Goal: Task Accomplishment & Management: Use online tool/utility

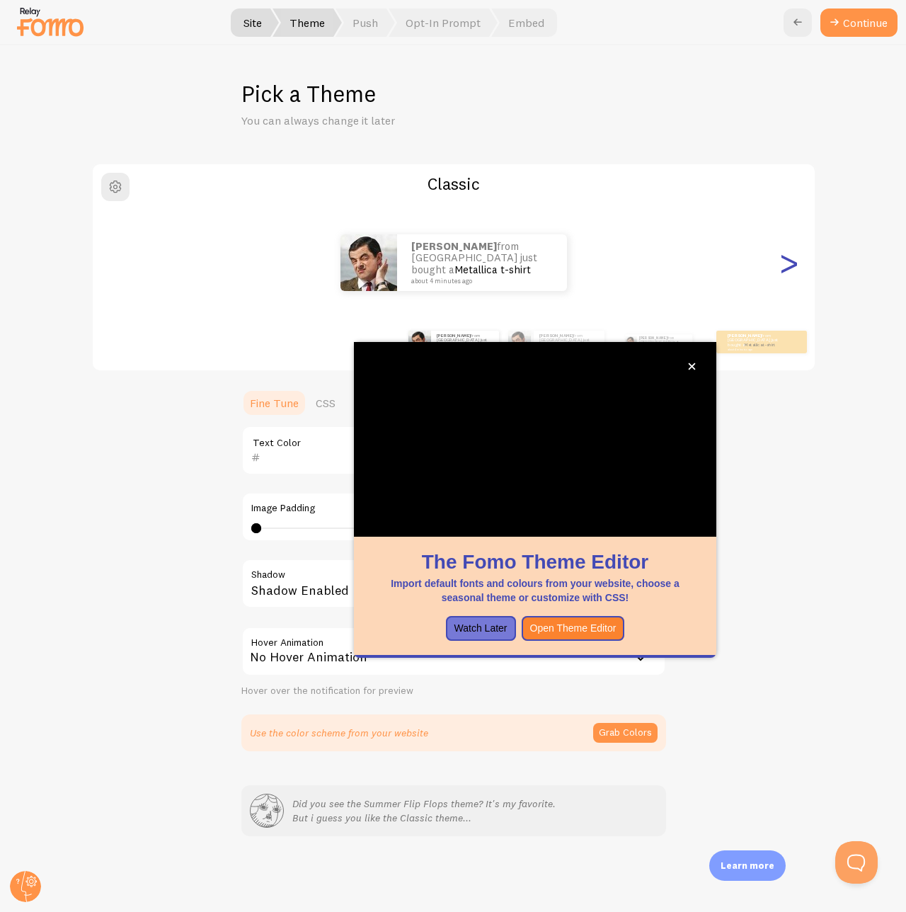
click at [793, 263] on div ">" at bounding box center [789, 263] width 17 height 102
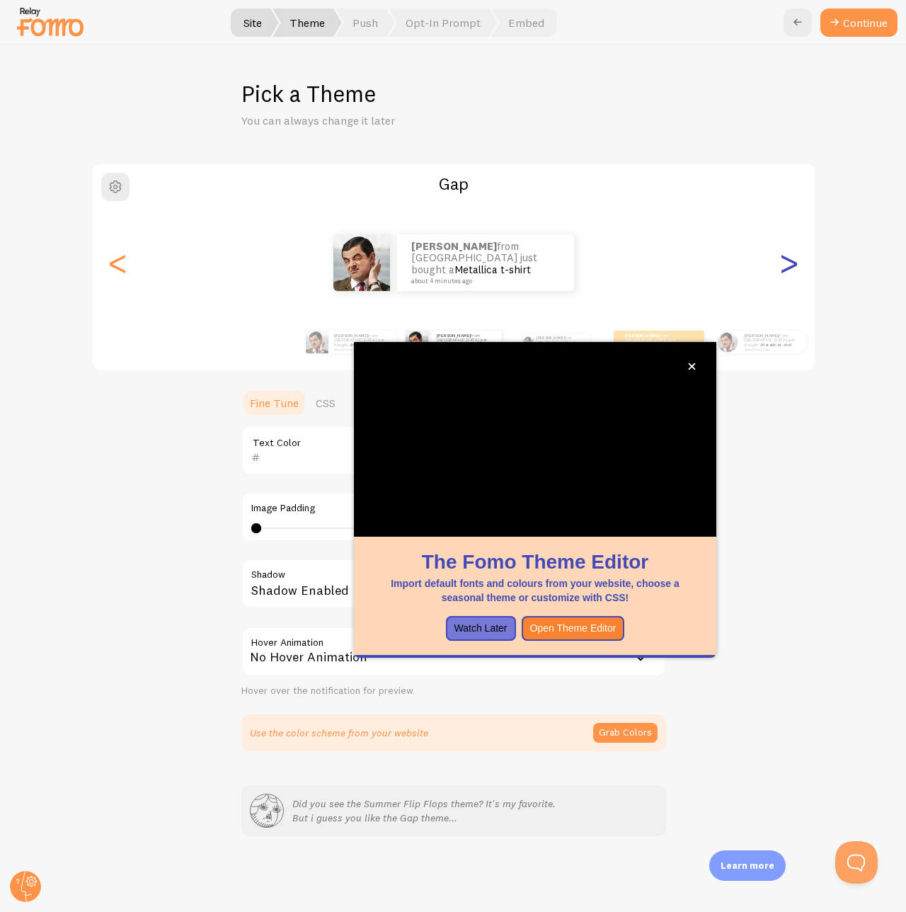
click at [793, 263] on div ">" at bounding box center [789, 263] width 17 height 102
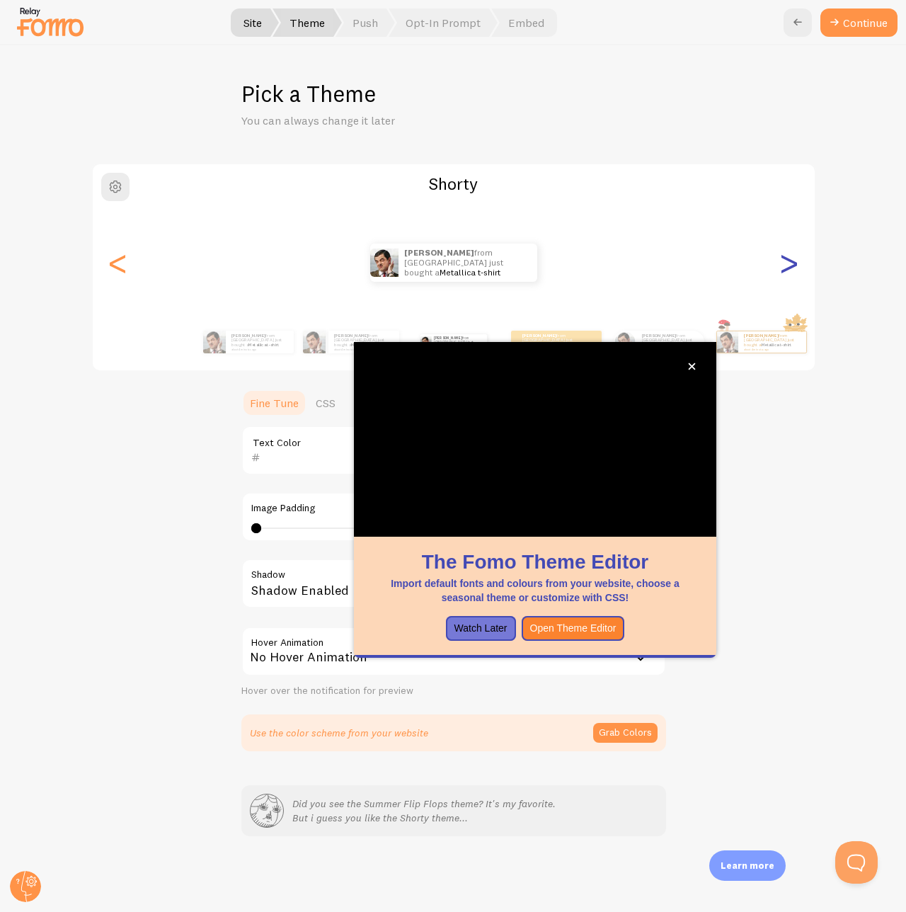
click at [794, 264] on div ">" at bounding box center [789, 263] width 17 height 102
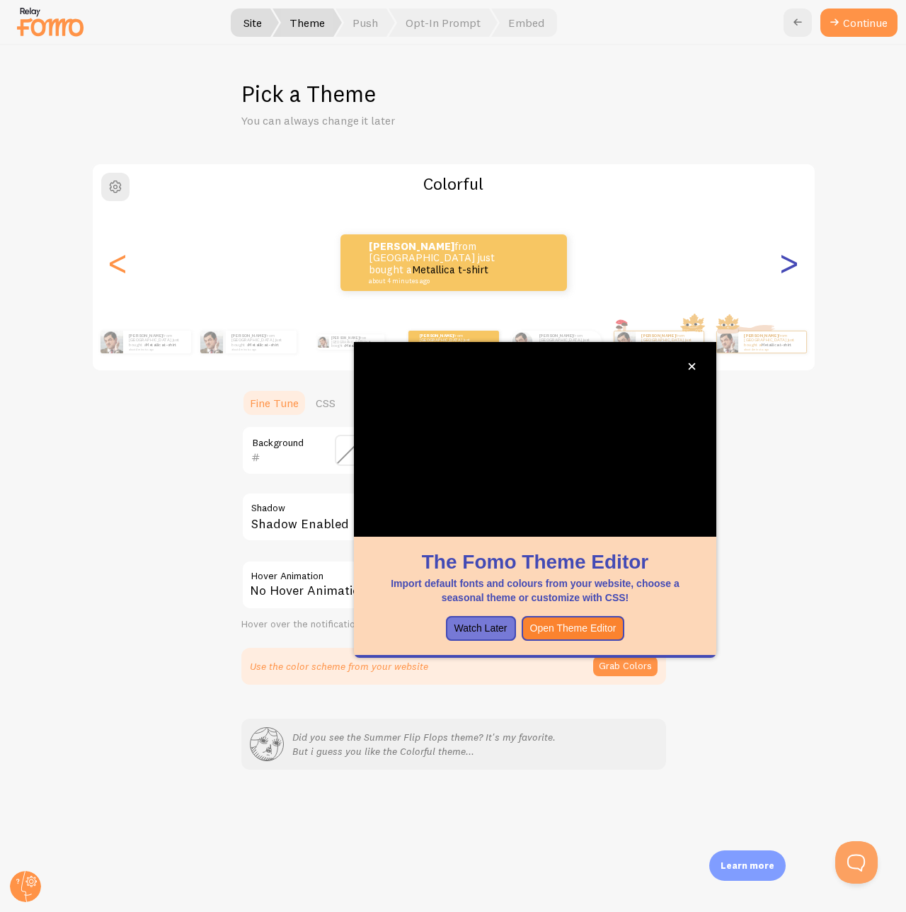
click at [794, 264] on div ">" at bounding box center [789, 263] width 17 height 102
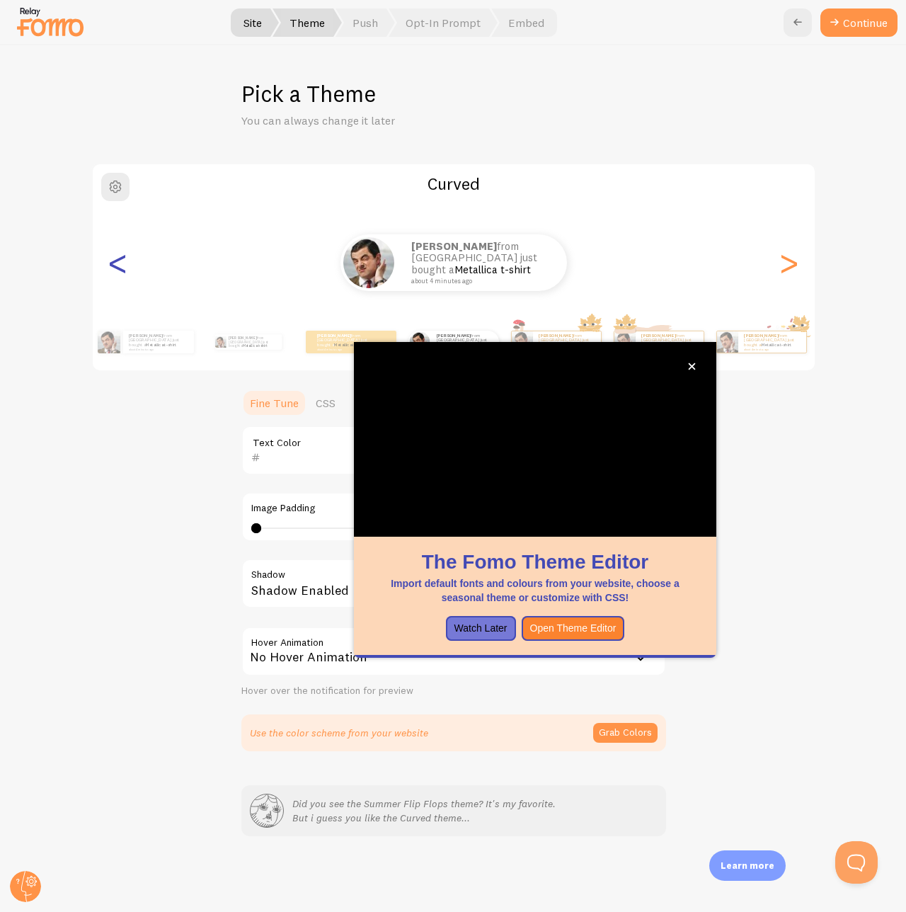
click at [113, 272] on div "<" at bounding box center [118, 263] width 17 height 102
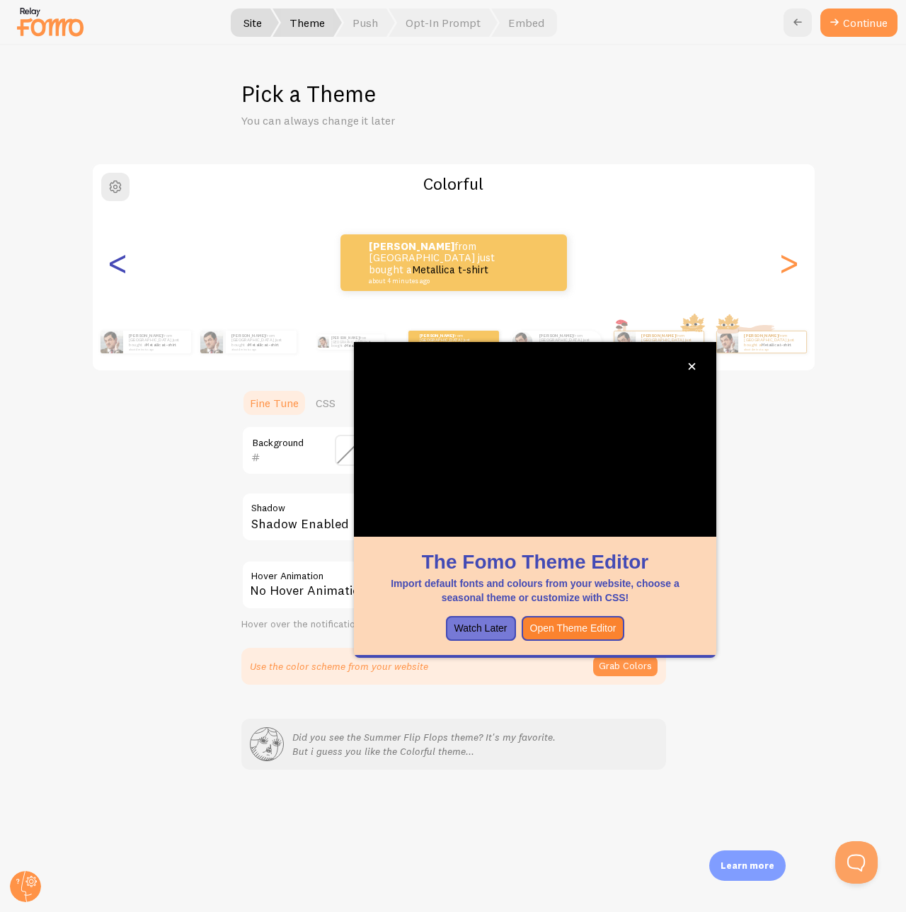
click at [114, 269] on div "<" at bounding box center [118, 263] width 17 height 102
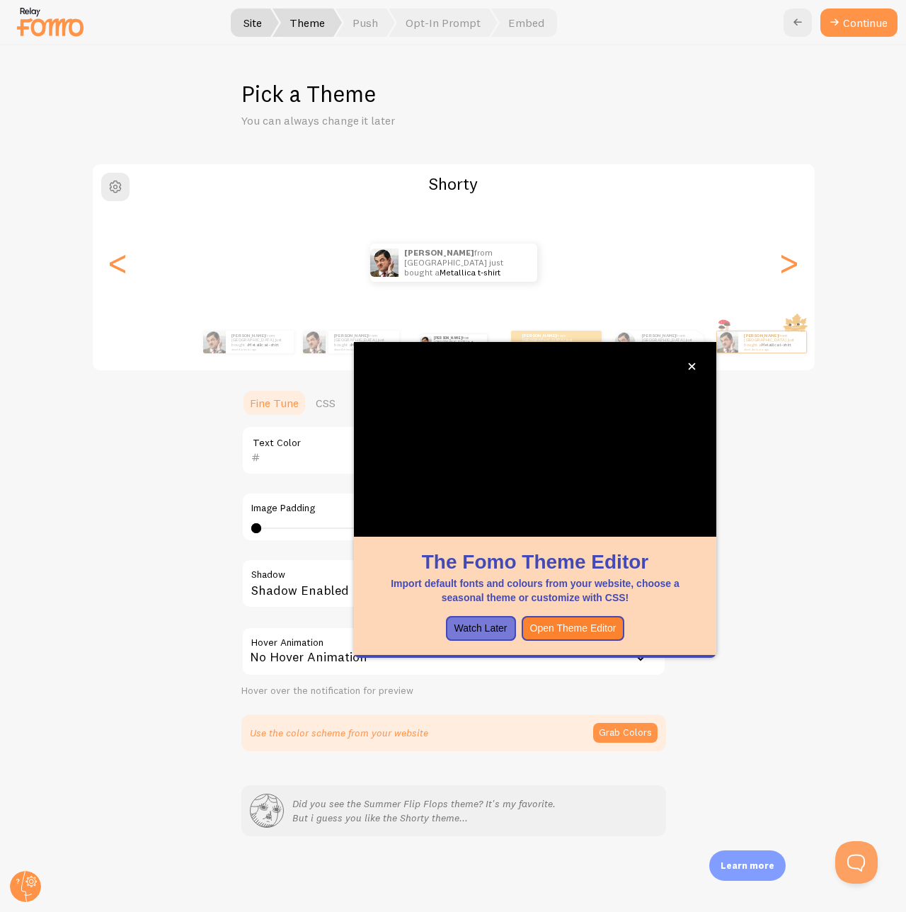
click at [688, 365] on icon "close," at bounding box center [692, 366] width 8 height 8
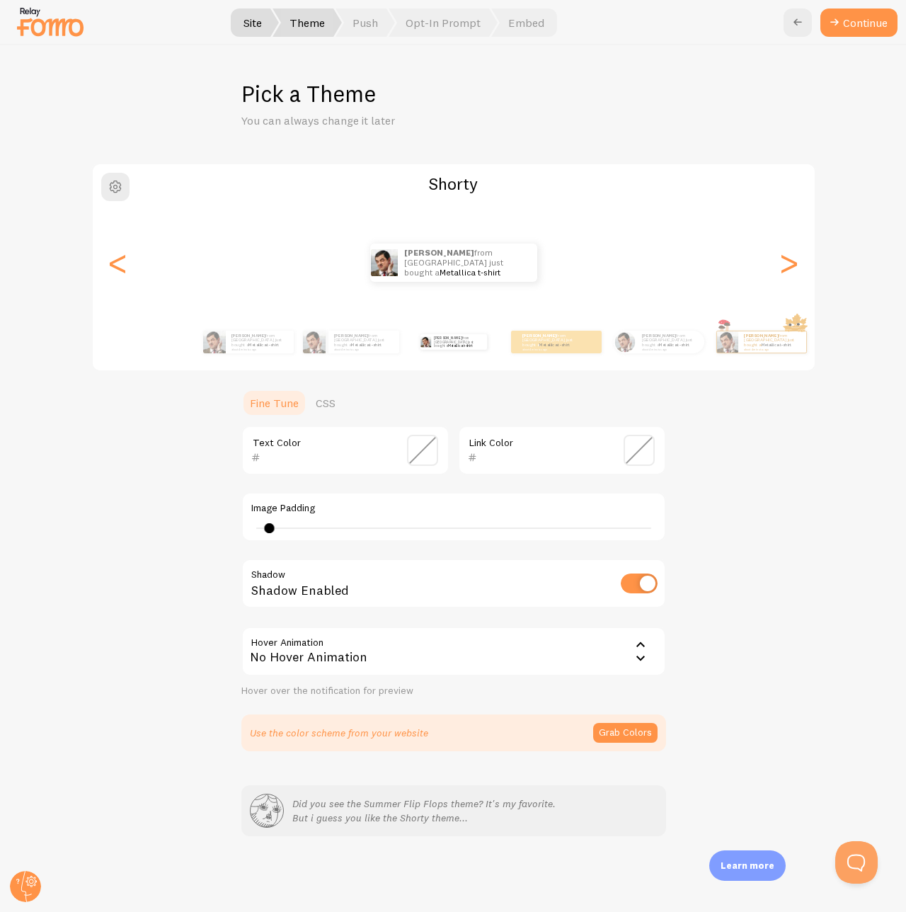
drag, startPoint x: 259, startPoint y: 526, endPoint x: 270, endPoint y: 525, distance: 11.4
click at [270, 497] on div at bounding box center [269, 528] width 10 height 10
click at [280, 497] on div "1" at bounding box center [453, 527] width 405 height 11
type input "2"
click at [635, 497] on input "checkbox" at bounding box center [639, 583] width 37 height 20
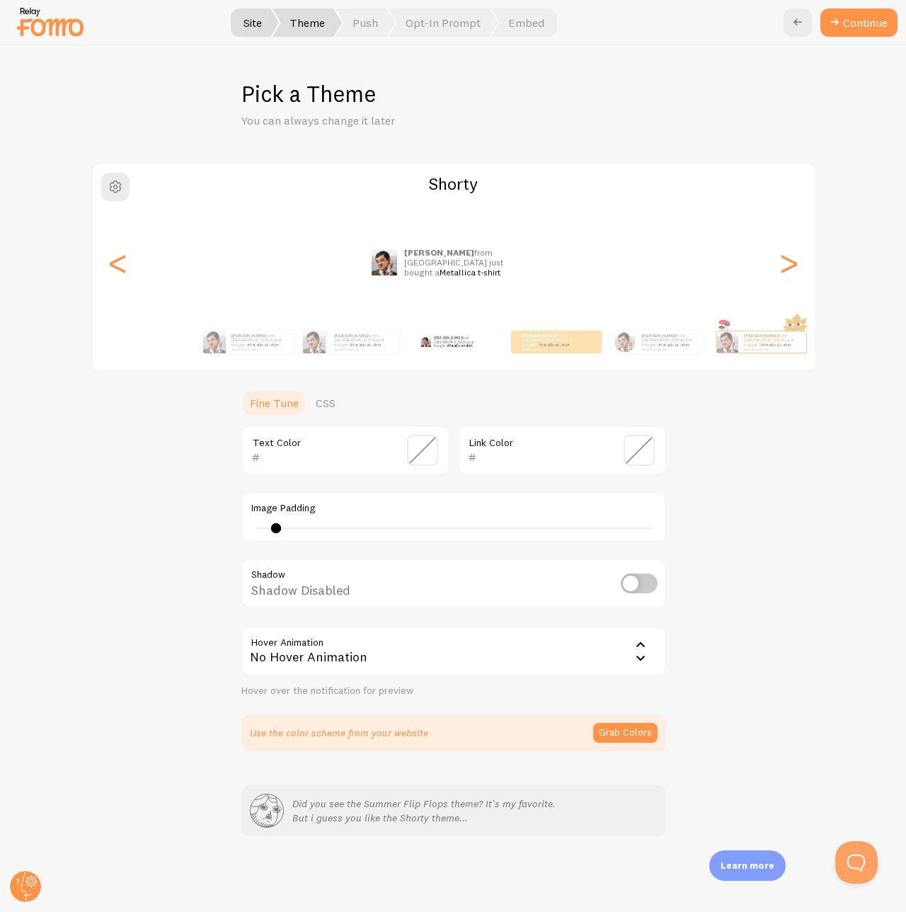
click at [637, 497] on input "checkbox" at bounding box center [639, 583] width 37 height 20
checkbox input "true"
click at [624, 497] on button "Grab Colors" at bounding box center [625, 733] width 64 height 20
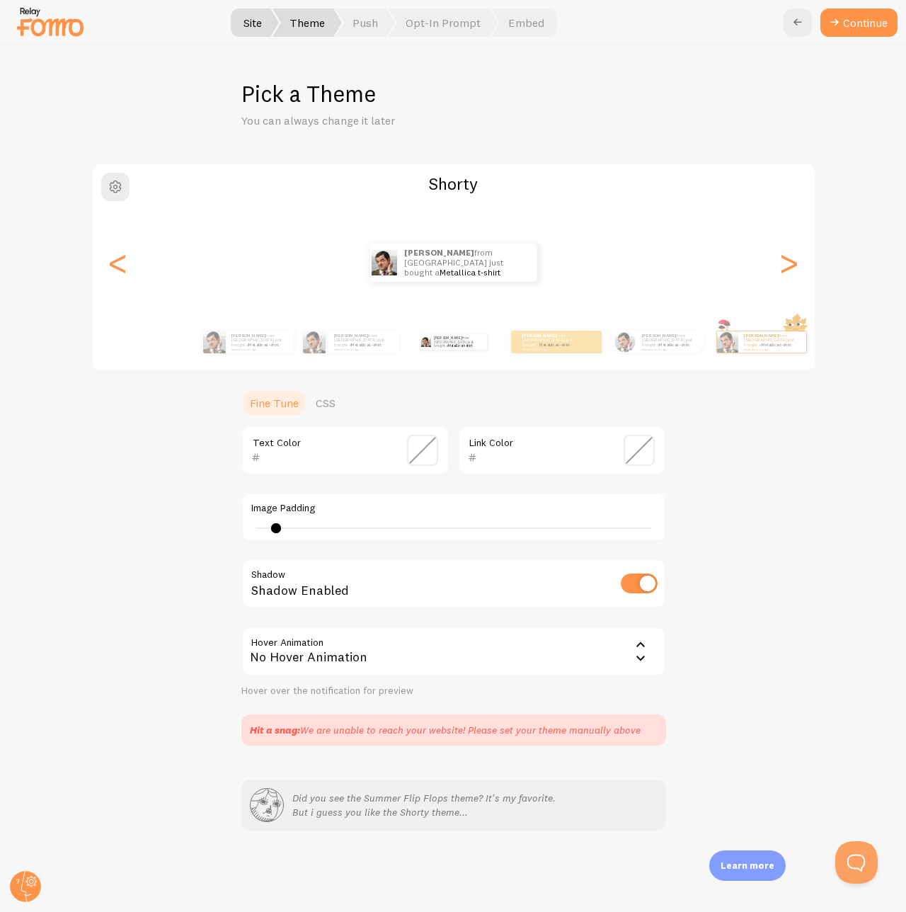
click at [421, 452] on span at bounding box center [422, 450] width 31 height 31
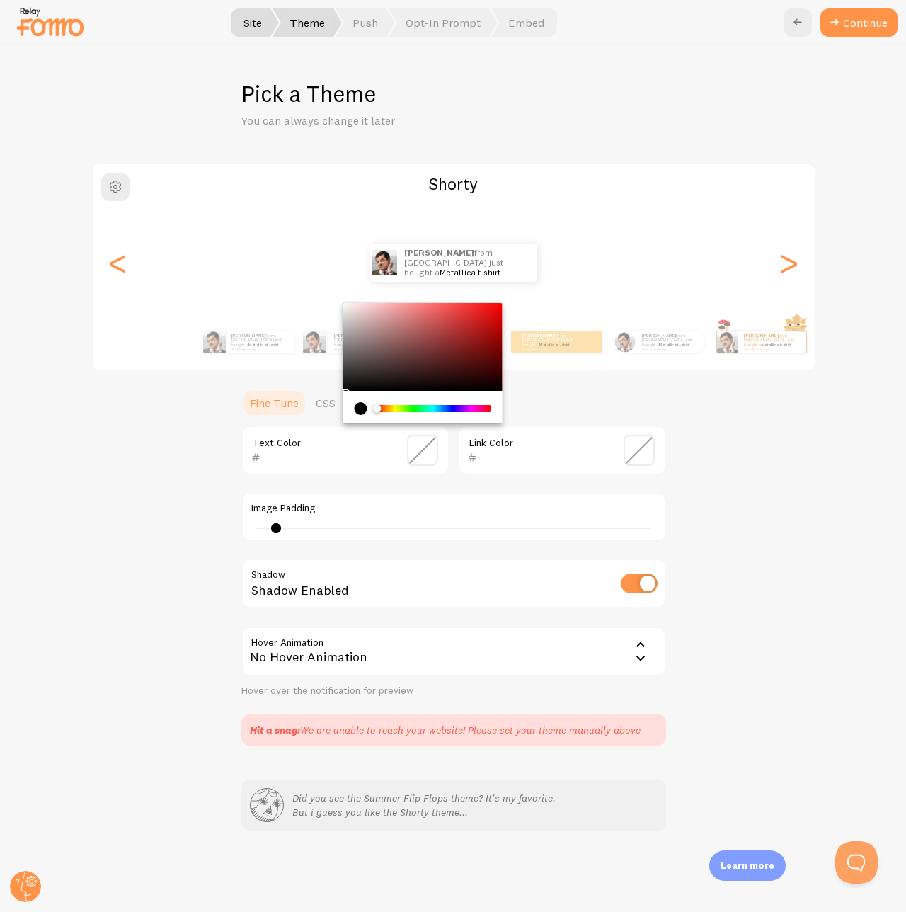
click at [285, 454] on input "text" at bounding box center [326, 457] width 130 height 17
paste input "003886"
type input "003886"
click at [510, 459] on input "text" at bounding box center [542, 457] width 130 height 17
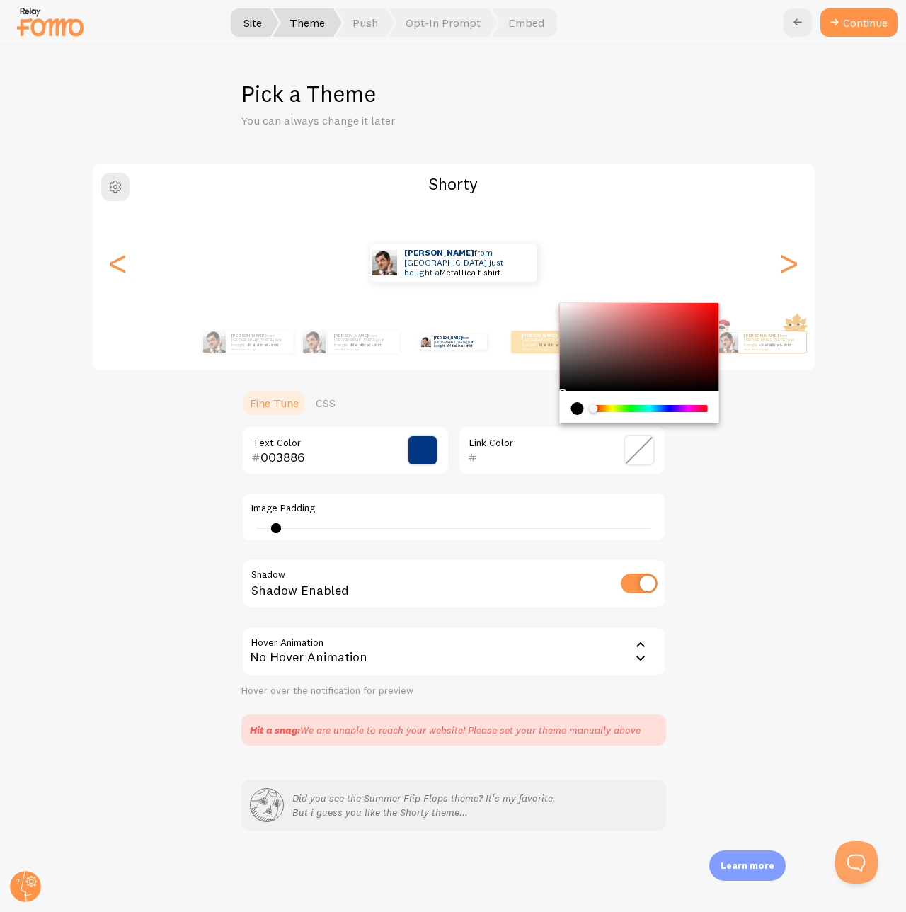
paste input "ffcc33"
type input "ffcc33"
click at [769, 497] on div "Shorty [PERSON_NAME] from [GEOGRAPHIC_DATA] just bought a Metallica t-shirt abo…" at bounding box center [453, 454] width 837 height 583
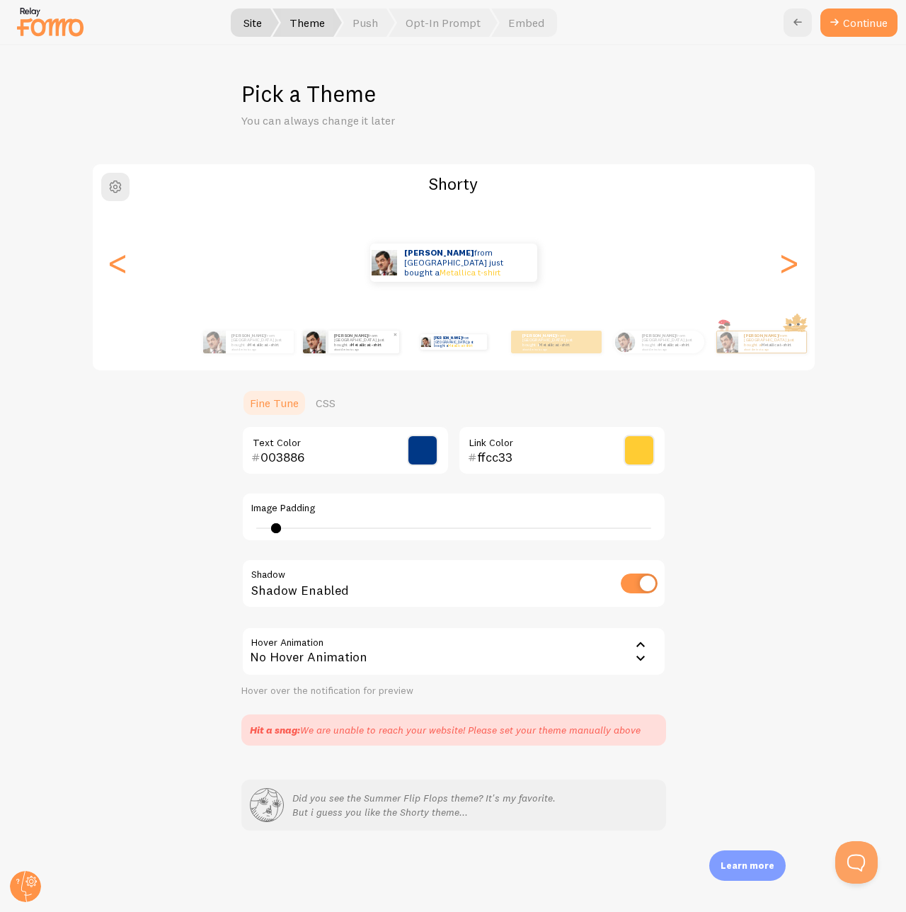
click at [346, 343] on p "[PERSON_NAME] from [GEOGRAPHIC_DATA] just bought a Metallica t-shirt about 4 mi…" at bounding box center [363, 342] width 59 height 18
type input "0"
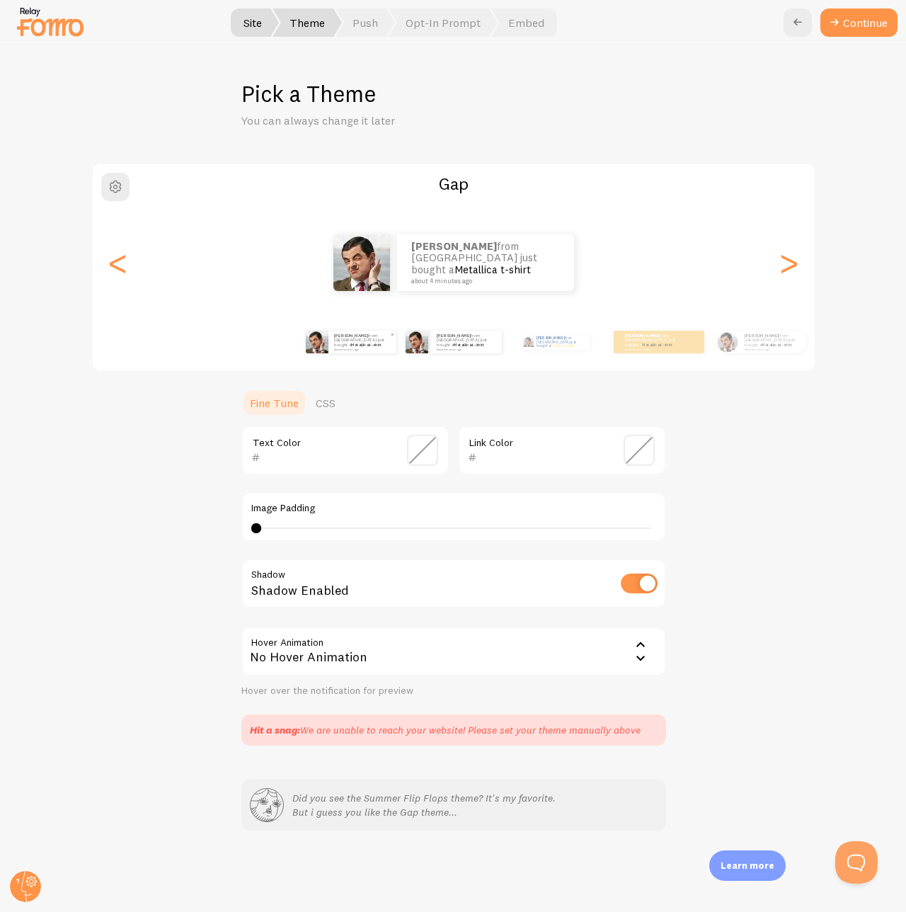
click at [358, 348] on small "about 4 minutes ago" at bounding box center [361, 349] width 55 height 3
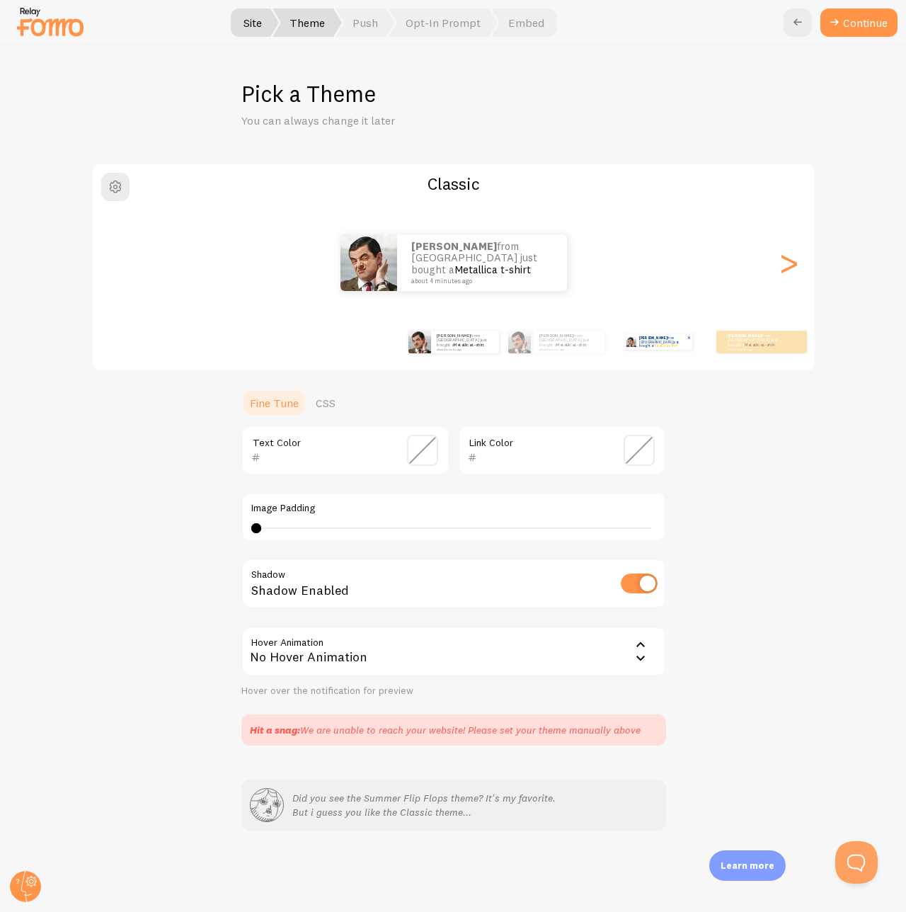
click at [670, 345] on p "[PERSON_NAME] from [GEOGRAPHIC_DATA] just bought a Metallica t-shirt about 4 mi…" at bounding box center [662, 342] width 47 height 16
click at [649, 345] on p "[PERSON_NAME] from [GEOGRAPHIC_DATA] just bought a Metallica t-shirt about 4 mi…" at bounding box center [662, 342] width 47 height 16
type input "003886"
type input "ffcc33"
type input "2"
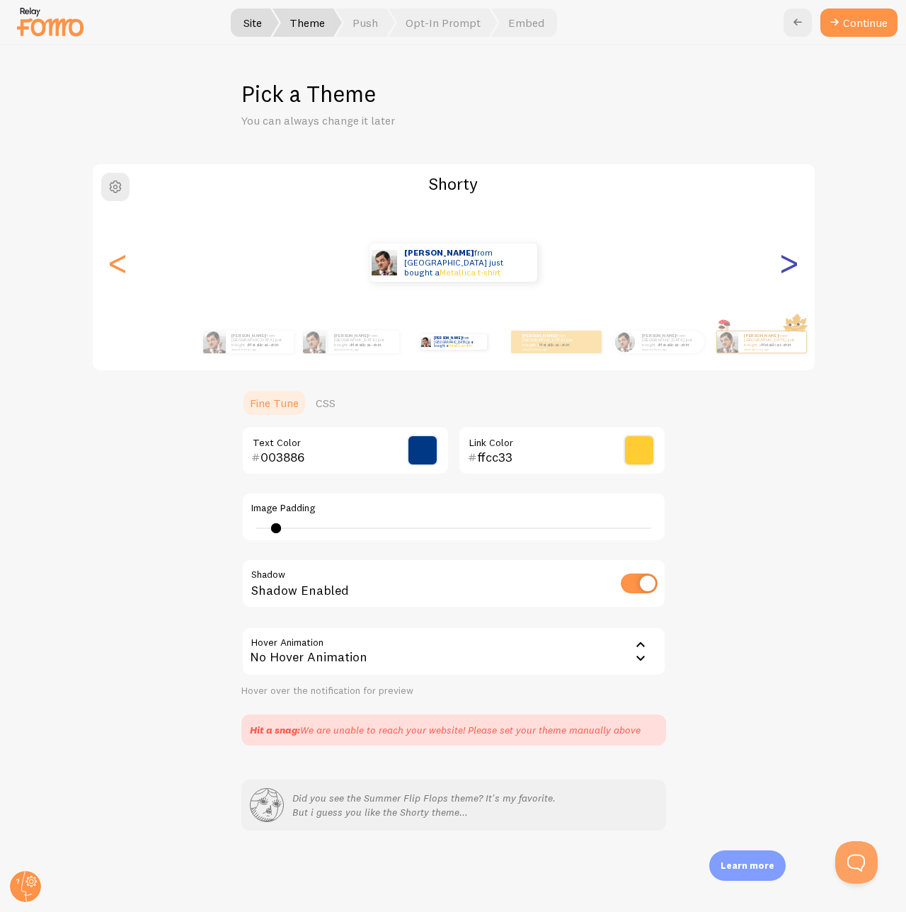
click at [794, 266] on div ">" at bounding box center [789, 263] width 17 height 102
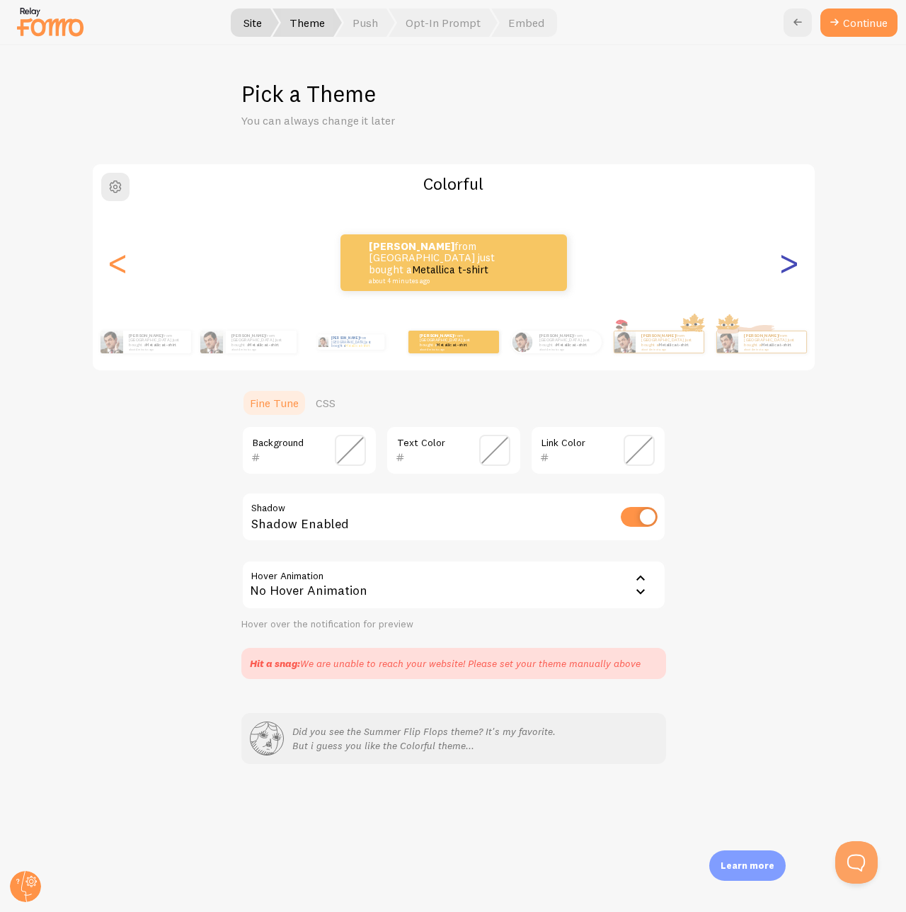
click at [794, 266] on div ">" at bounding box center [789, 263] width 17 height 102
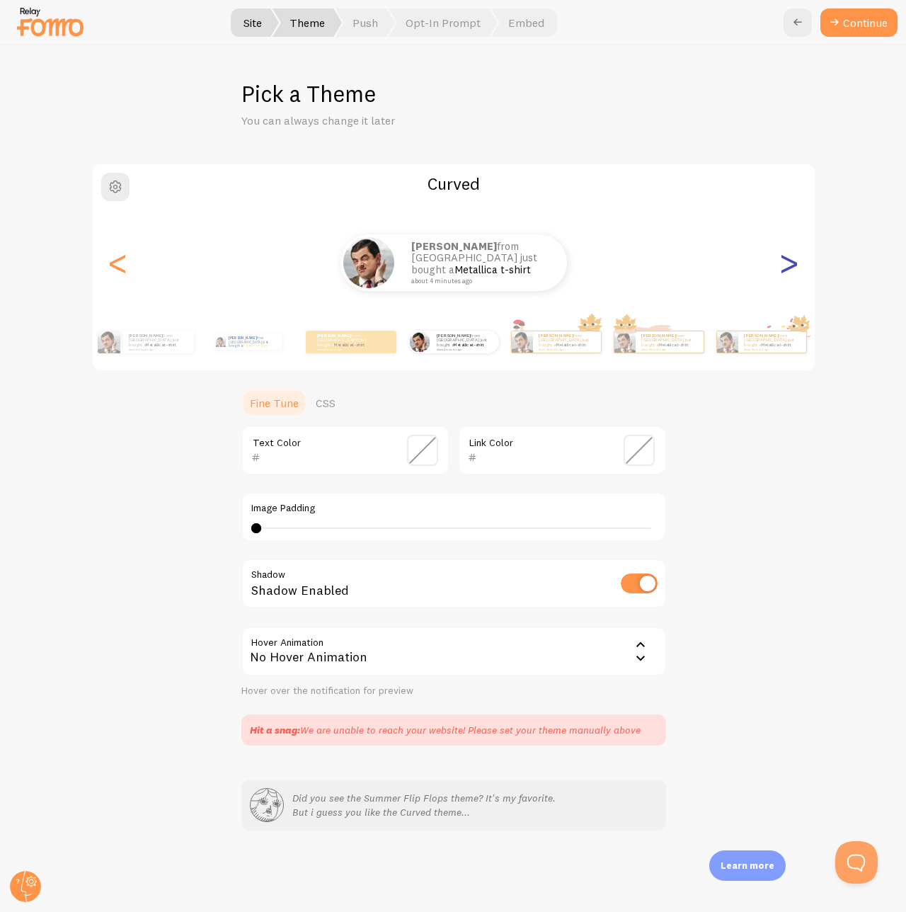
click at [794, 266] on div ">" at bounding box center [789, 263] width 17 height 102
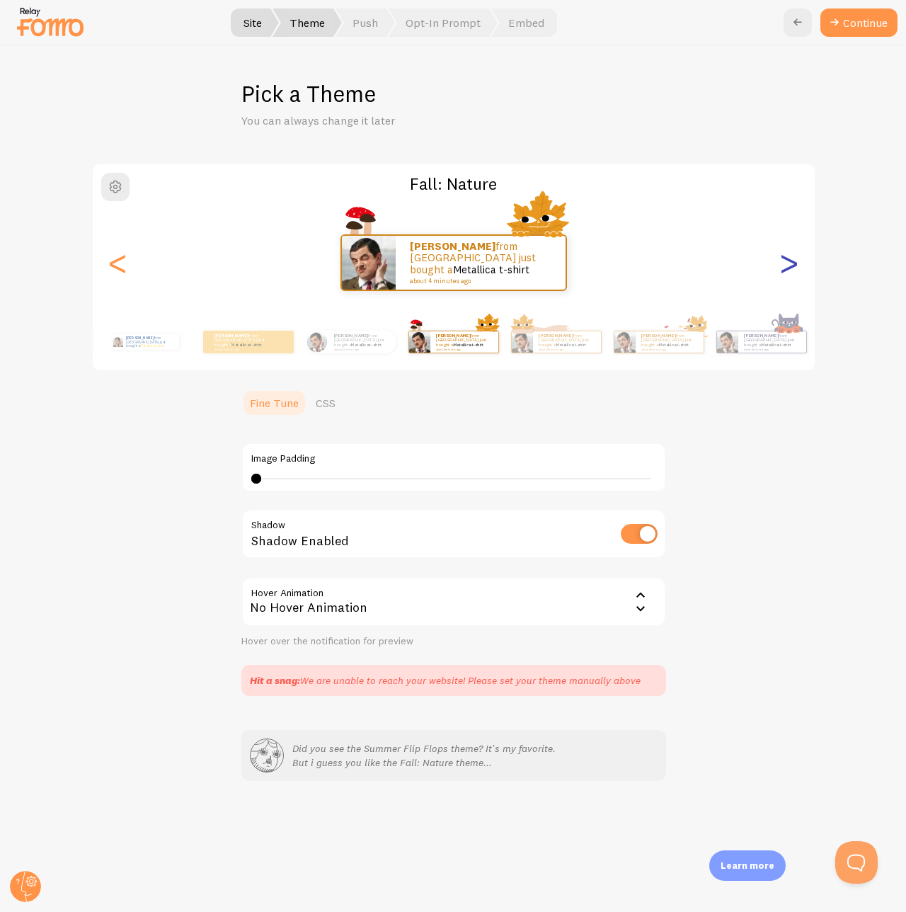
click at [794, 265] on div ">" at bounding box center [789, 263] width 17 height 102
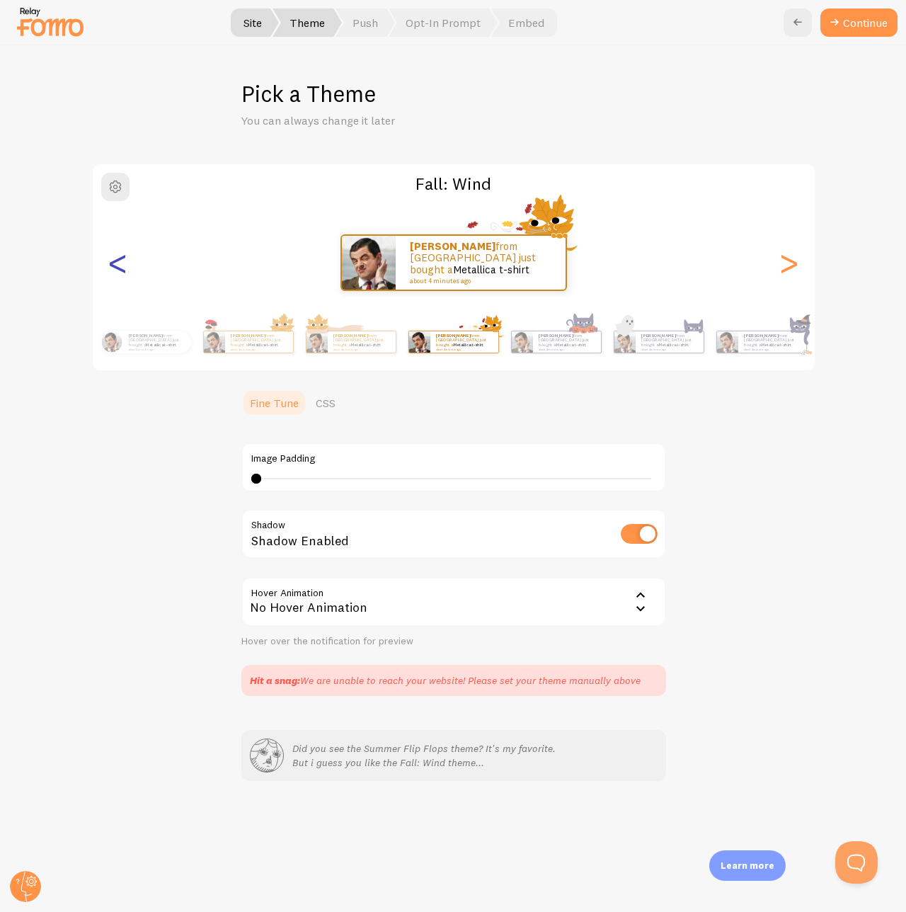
click at [110, 265] on div "<" at bounding box center [118, 263] width 17 height 102
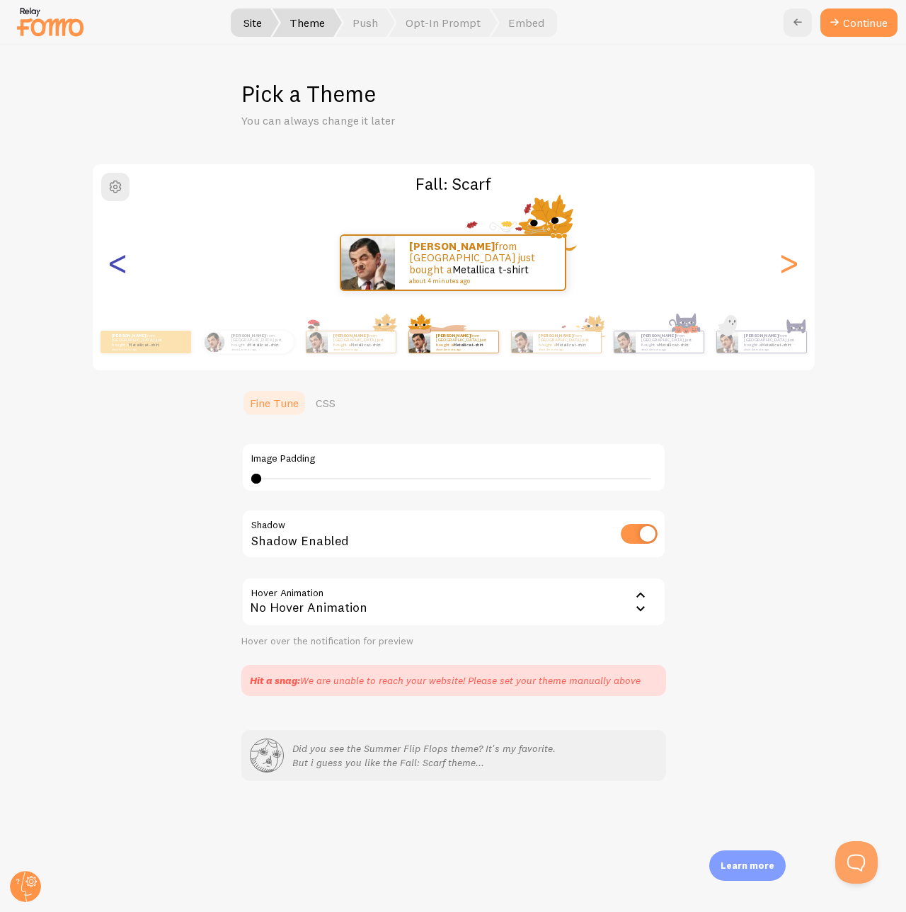
click at [110, 266] on div "<" at bounding box center [118, 263] width 17 height 102
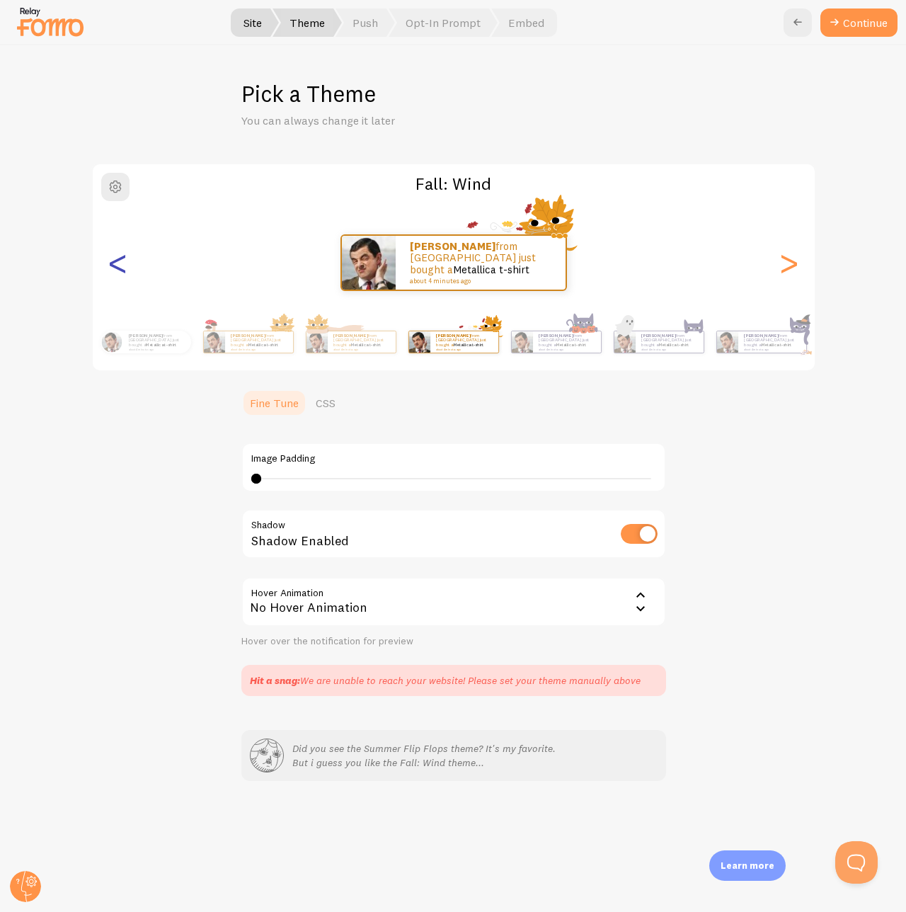
click at [119, 265] on div "<" at bounding box center [118, 263] width 17 height 102
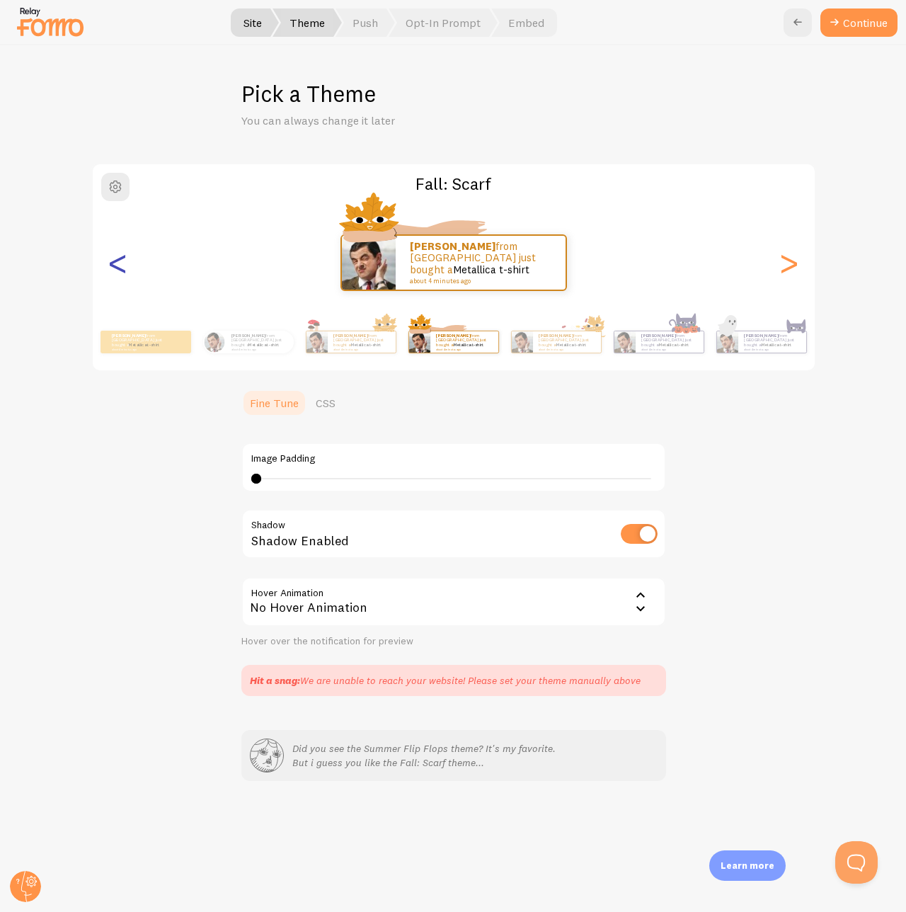
click at [119, 280] on div "<" at bounding box center [118, 263] width 17 height 102
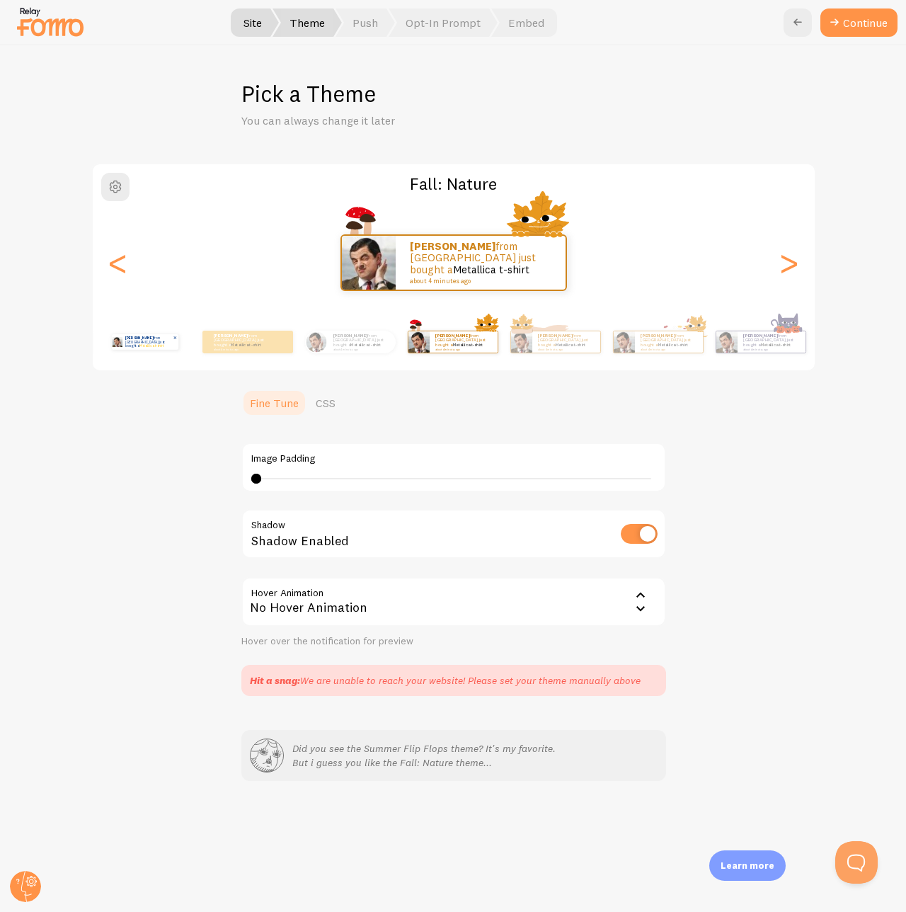
click at [153, 343] on link "Metallica t-shirt" at bounding box center [151, 345] width 24 height 4
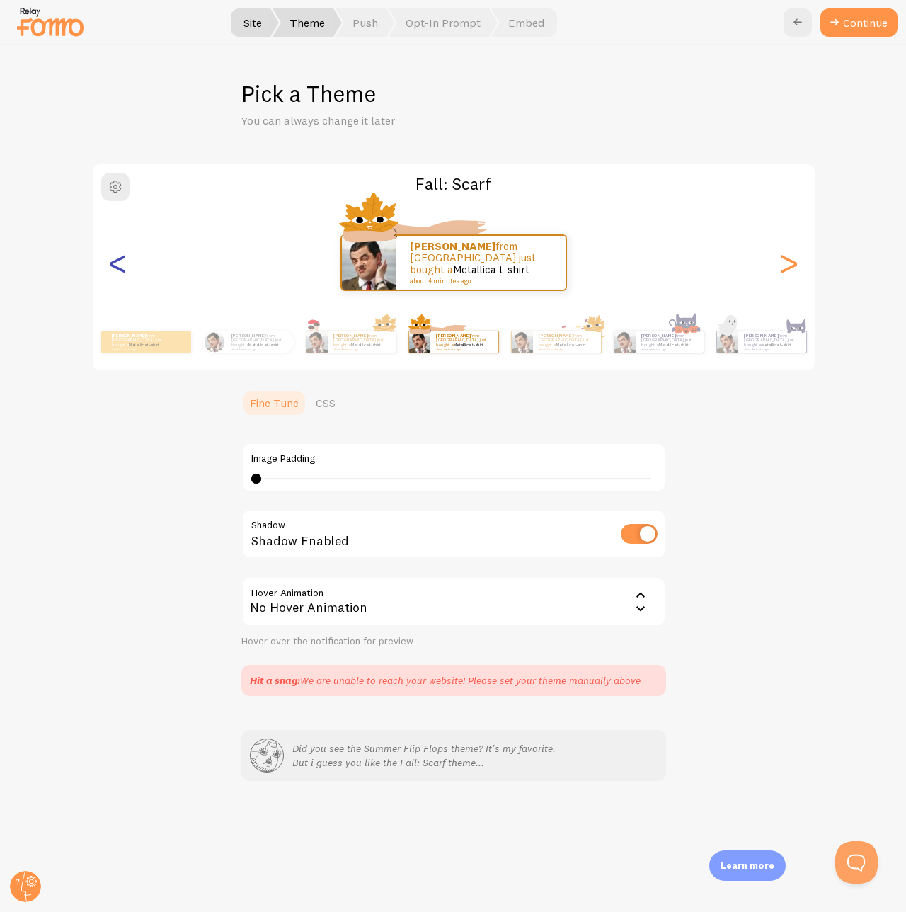
click at [117, 271] on div "<" at bounding box center [118, 263] width 17 height 102
click at [117, 272] on div "<" at bounding box center [118, 263] width 17 height 102
click at [110, 265] on div "<" at bounding box center [118, 263] width 17 height 102
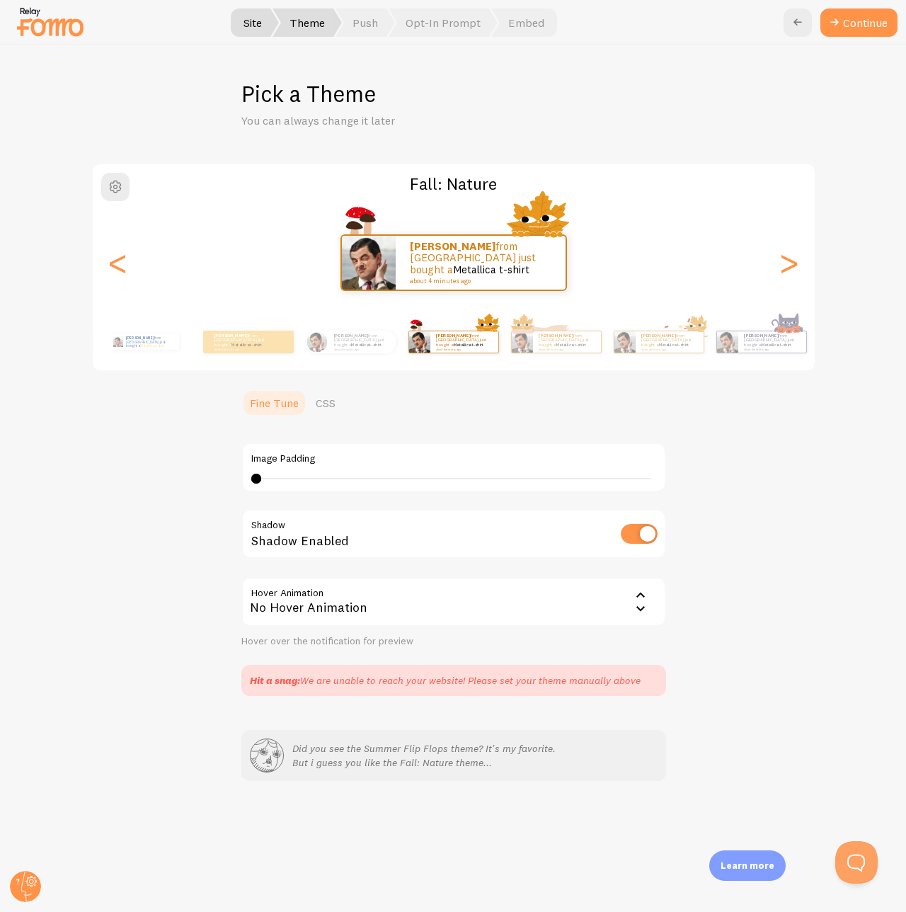
click at [105, 258] on div "[PERSON_NAME] from [GEOGRAPHIC_DATA] just bought a Metallica t-shirt about 4 mi…" at bounding box center [454, 262] width 722 height 57
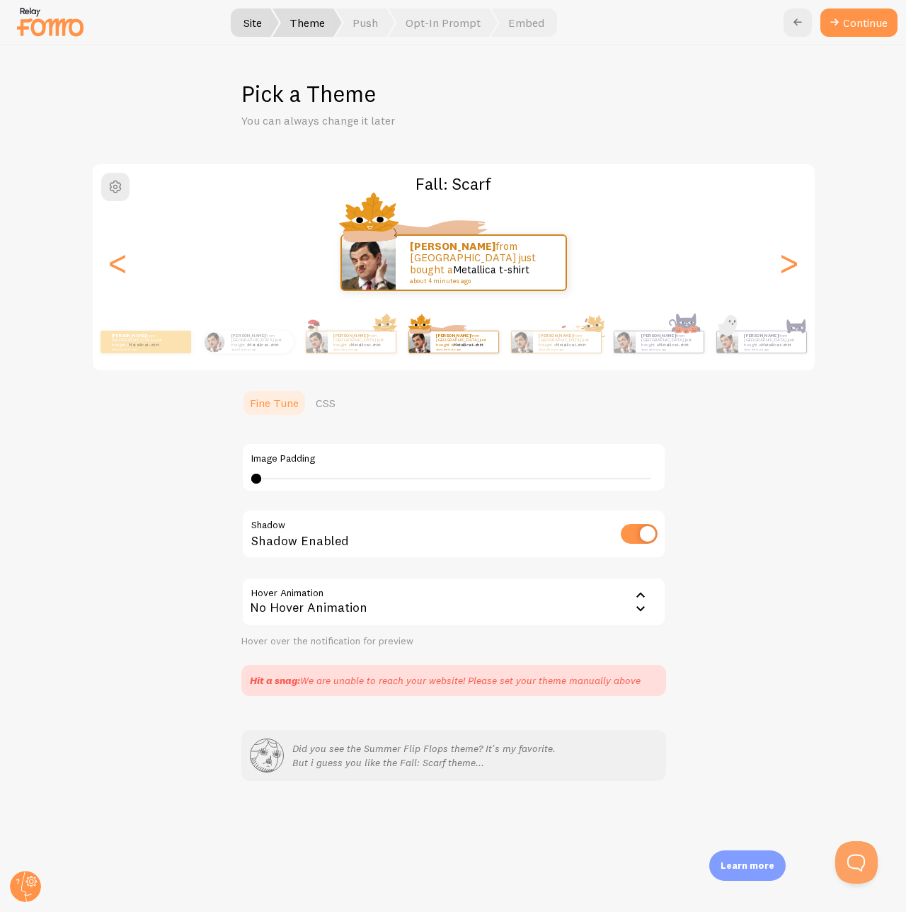
click at [104, 262] on div "[PERSON_NAME] from [GEOGRAPHIC_DATA] just bought a Metallica t-shirt about 4 mi…" at bounding box center [454, 262] width 722 height 57
click at [110, 264] on div "<" at bounding box center [118, 263] width 17 height 102
click at [113, 263] on div "<" at bounding box center [118, 263] width 17 height 102
click at [115, 265] on div "<" at bounding box center [118, 263] width 17 height 102
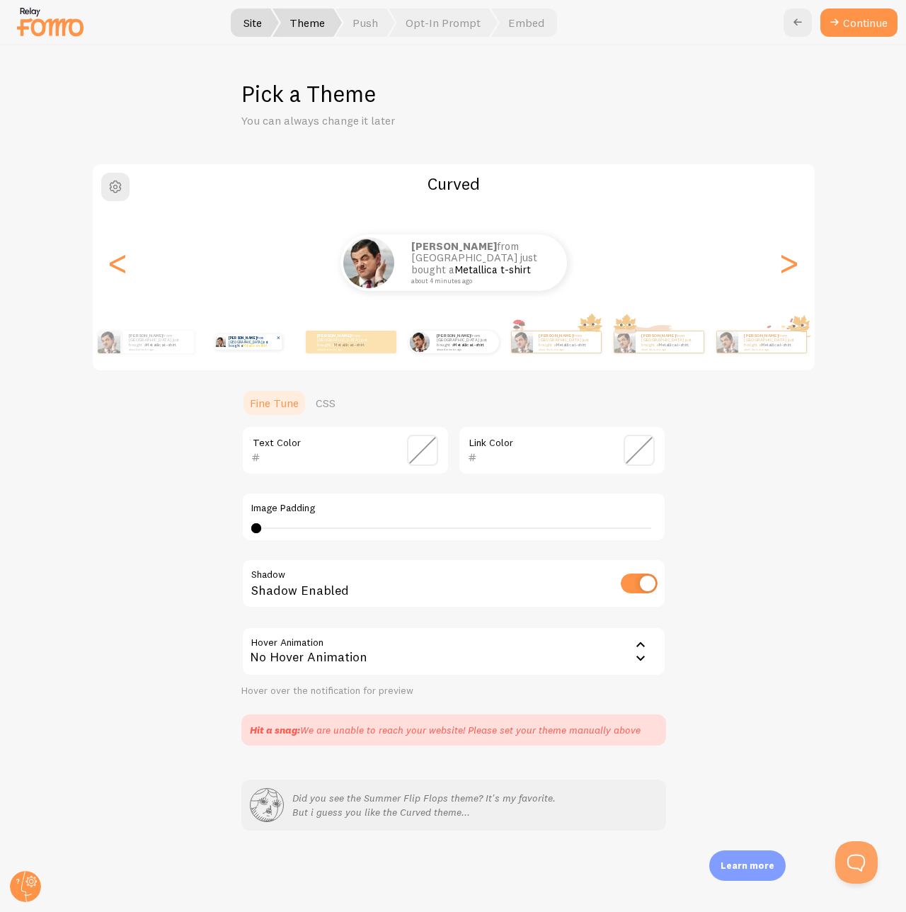
click at [235, 344] on p "[PERSON_NAME] from [GEOGRAPHIC_DATA] just bought a Metallica t-shirt about 4 mi…" at bounding box center [252, 342] width 47 height 16
type input "2"
type input "003886"
type input "ffcc33"
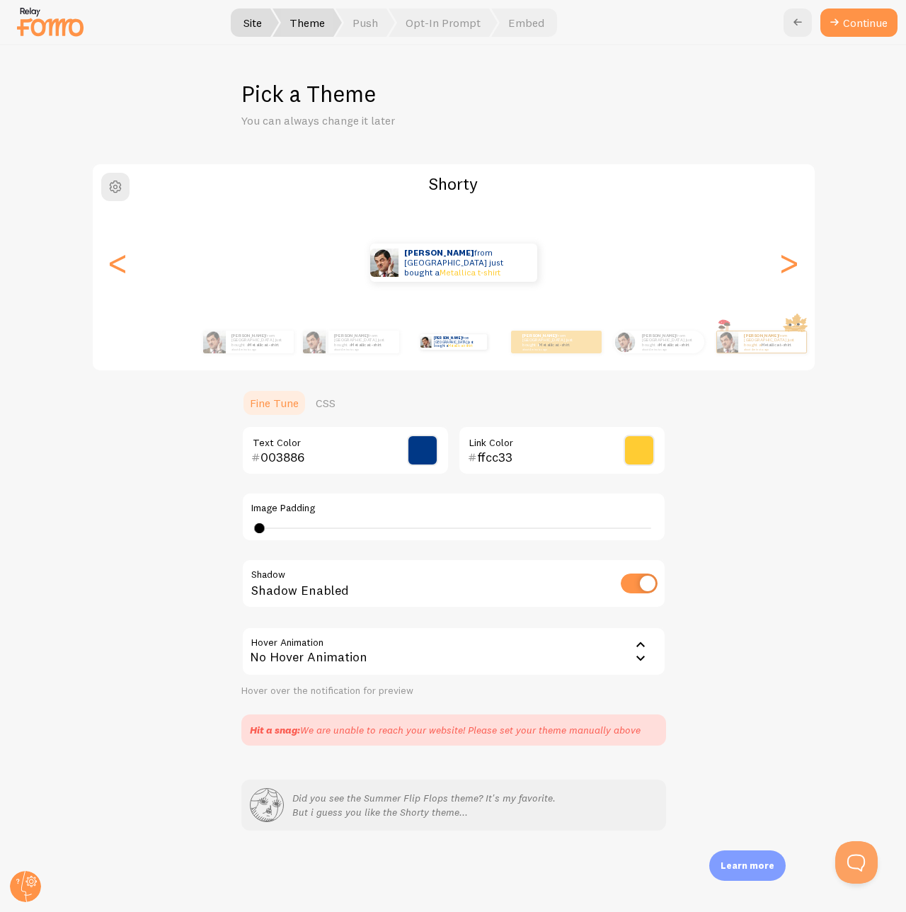
type input "0"
drag, startPoint x: 278, startPoint y: 527, endPoint x: 236, endPoint y: 524, distance: 41.2
click at [236, 497] on div "Shorty [PERSON_NAME] from [GEOGRAPHIC_DATA] just bought a Metallica t-shirt abo…" at bounding box center [453, 454] width 837 height 583
click at [736, 497] on div "Shorty [PERSON_NAME] from [GEOGRAPHIC_DATA] just bought a Metallica t-shirt abo…" at bounding box center [453, 454] width 837 height 583
click at [858, 28] on button "Continue" at bounding box center [859, 22] width 77 height 28
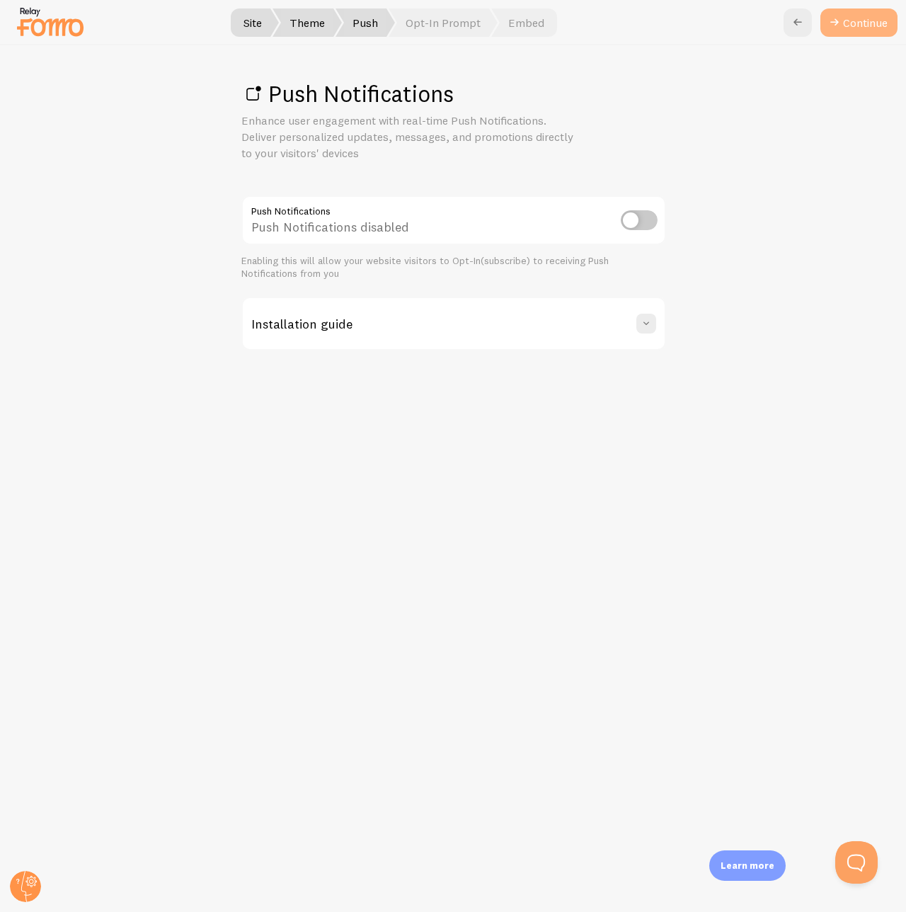
click at [845, 25] on link "Continue" at bounding box center [859, 22] width 77 height 28
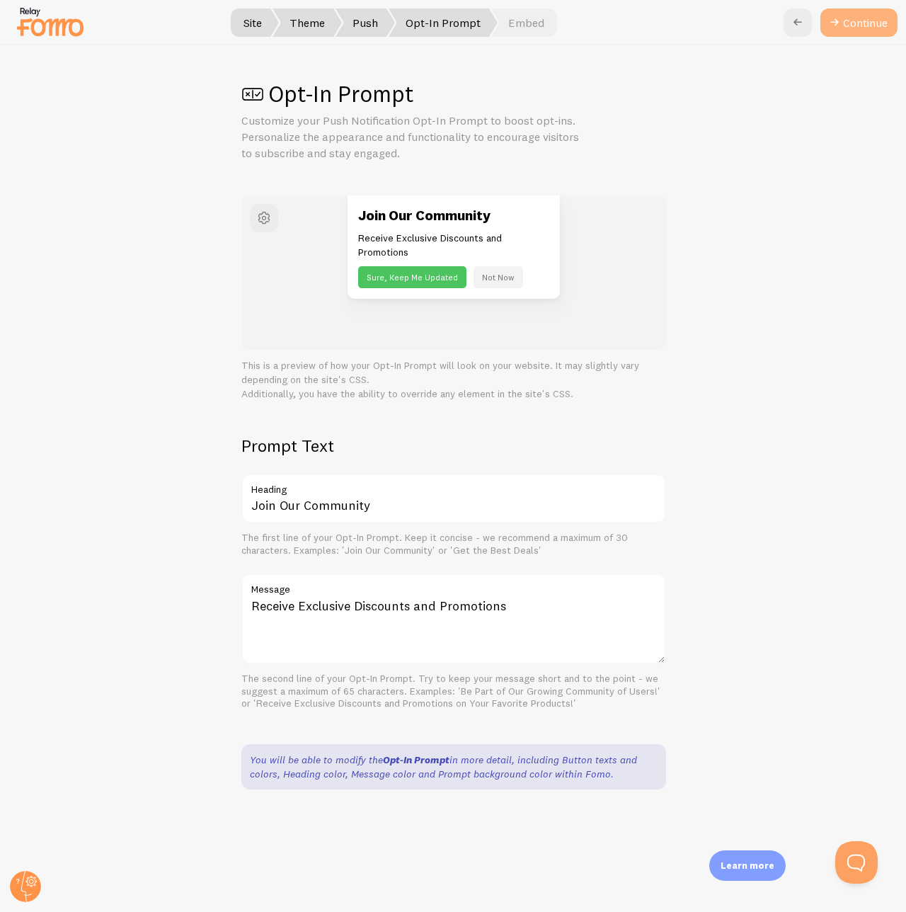
click at [845, 27] on button "Continue" at bounding box center [859, 22] width 77 height 28
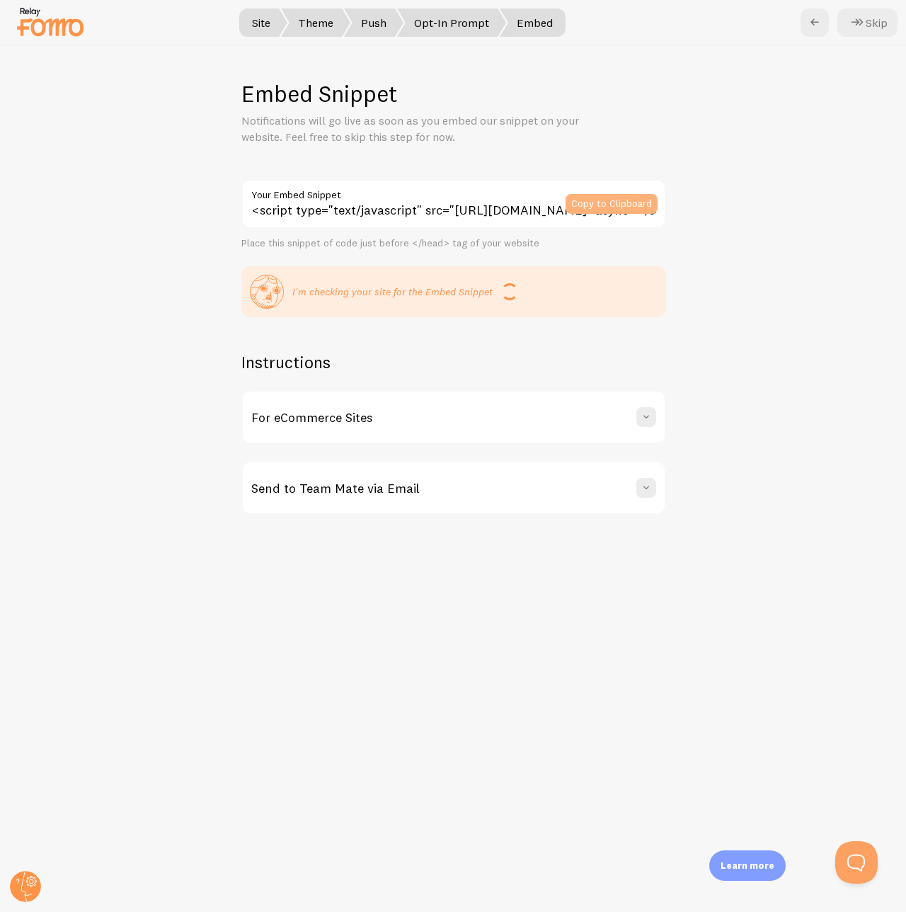
click at [604, 205] on button "Copy to Clipboard" at bounding box center [612, 204] width 92 height 20
click at [469, 289] on p "I'm checking your site for the Embed Snippet" at bounding box center [392, 292] width 200 height 14
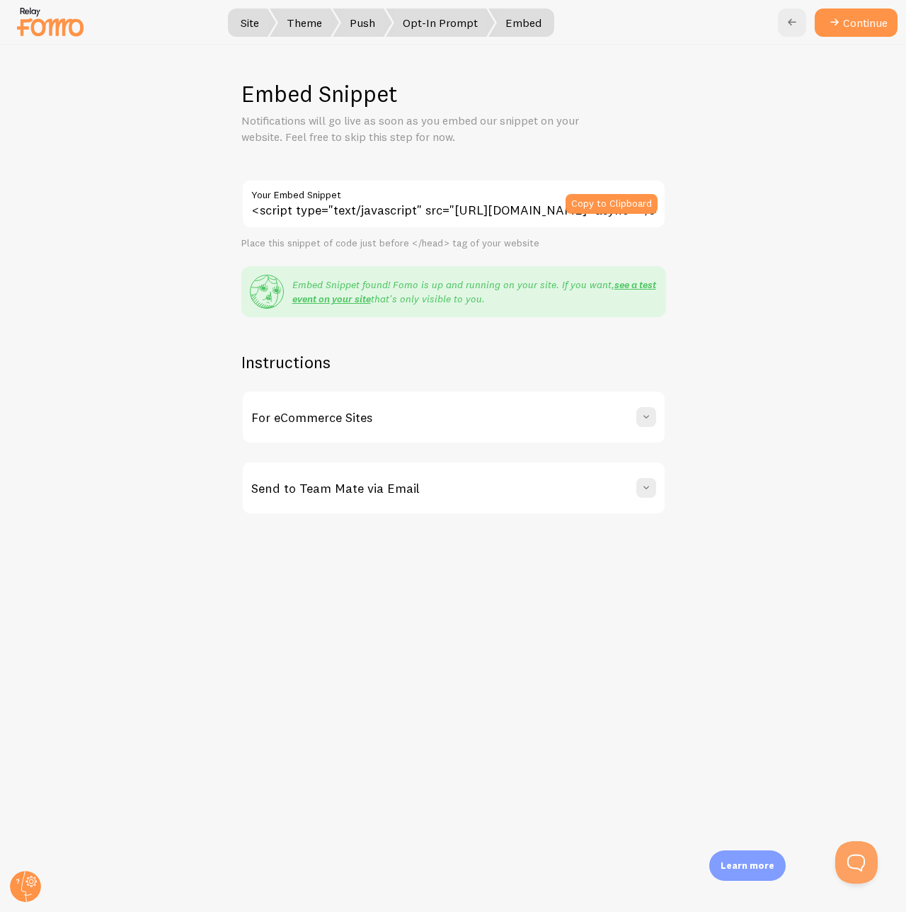
click at [833, 22] on icon at bounding box center [834, 22] width 17 height 17
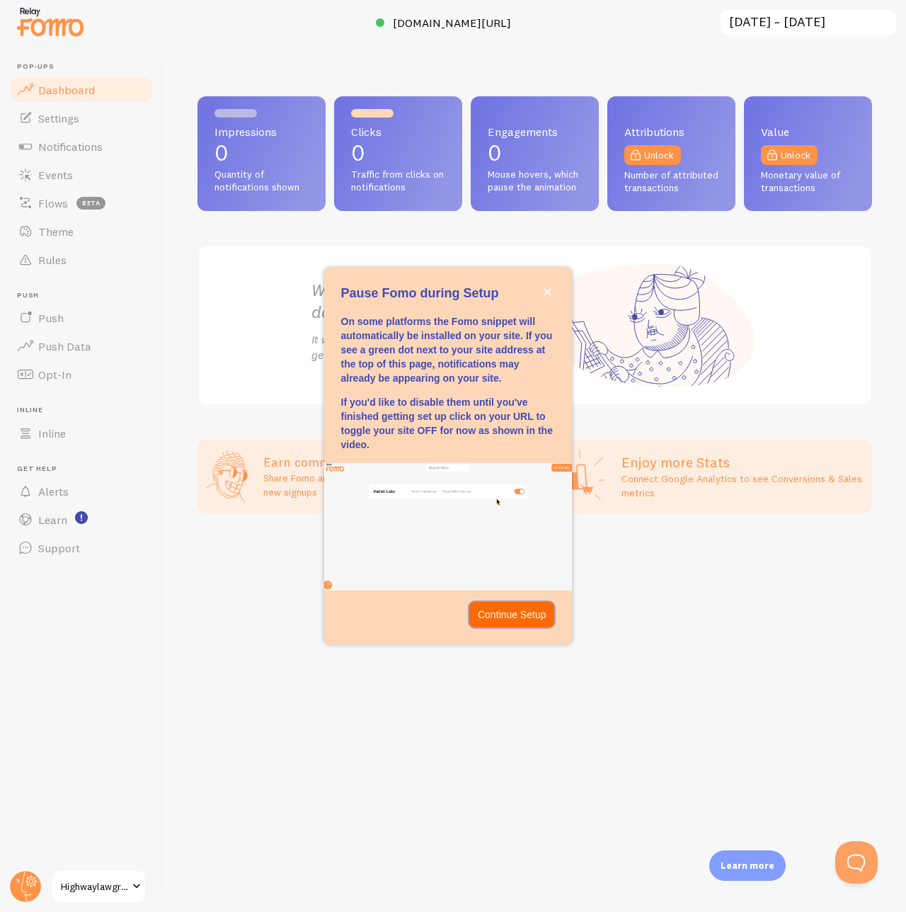
click at [506, 497] on p "Continue Setup" at bounding box center [512, 614] width 69 height 14
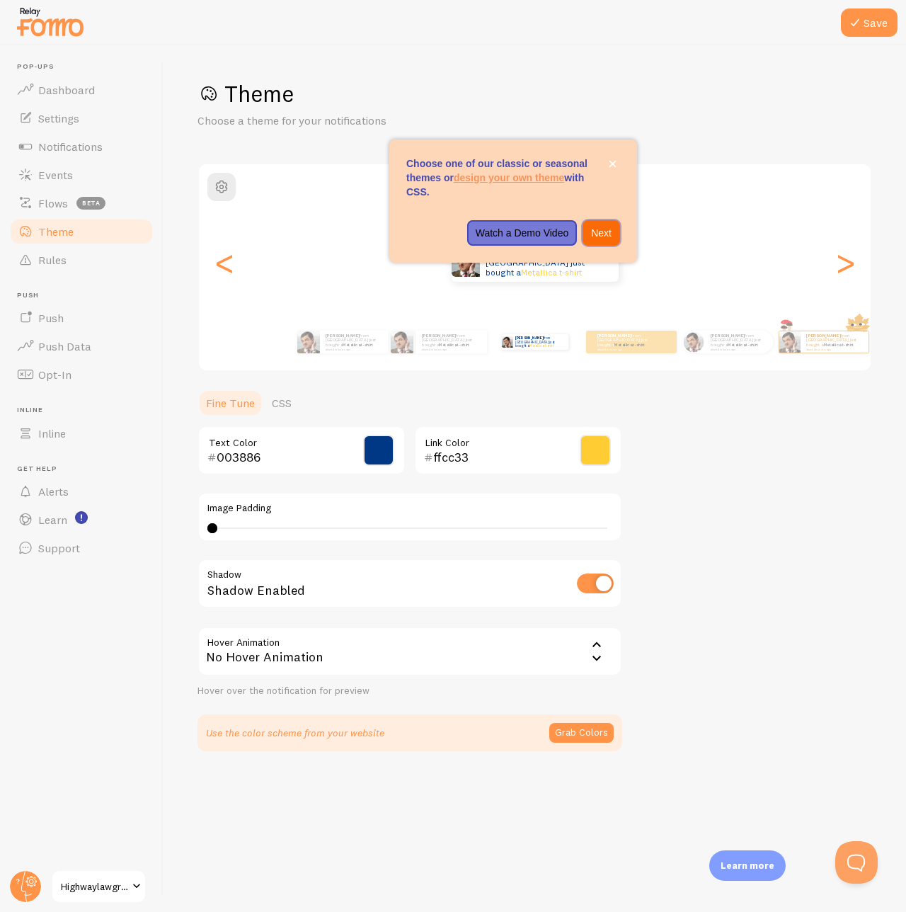
click at [606, 232] on p "Next" at bounding box center [601, 233] width 21 height 14
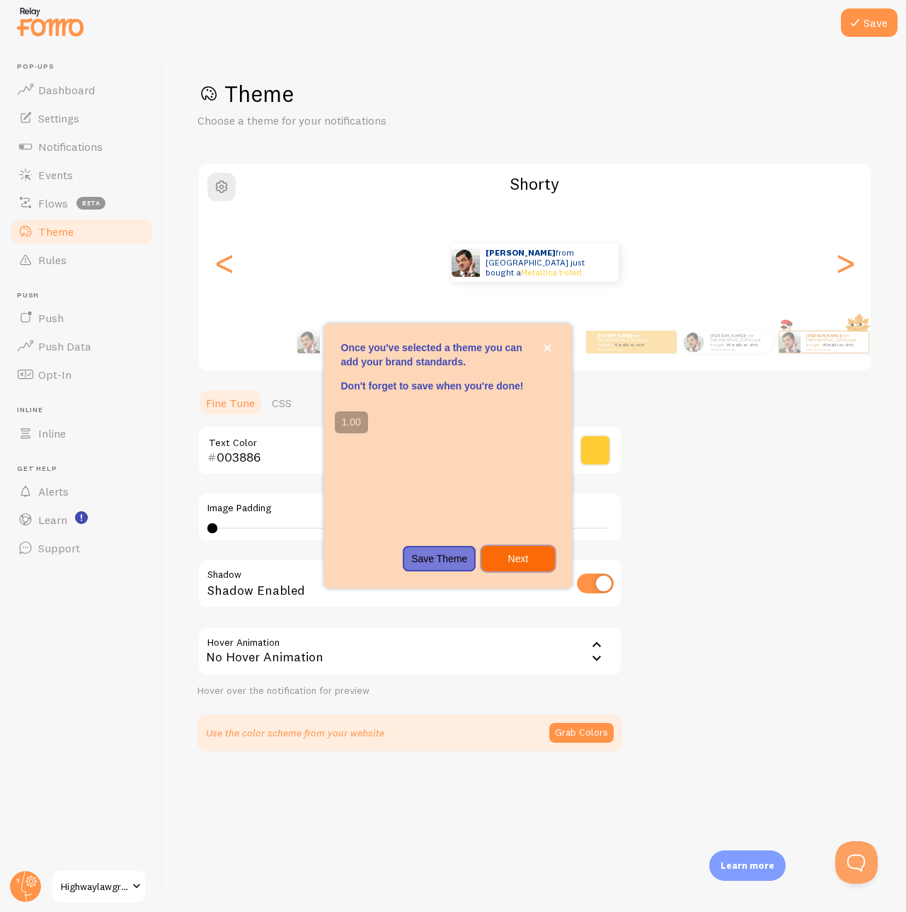
click at [511, 497] on p "Next" at bounding box center [518, 558] width 56 height 14
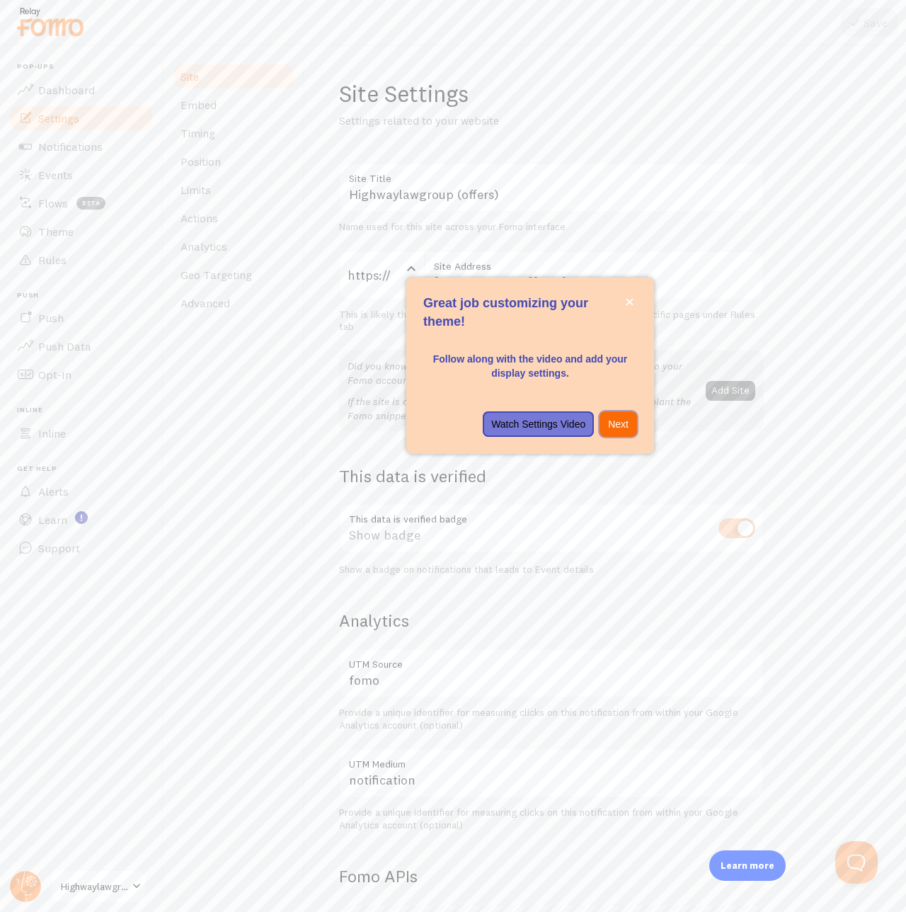
click at [624, 423] on p "Next" at bounding box center [618, 424] width 21 height 14
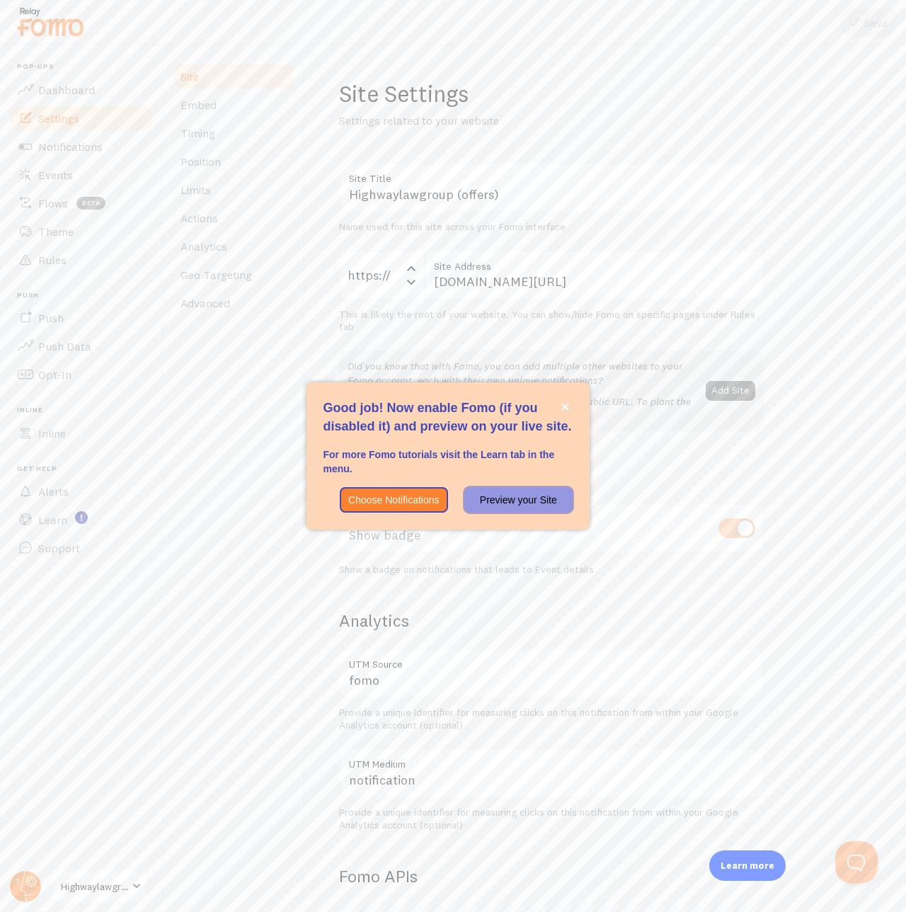
click at [533, 497] on p "Preview your Site" at bounding box center [518, 500] width 91 height 14
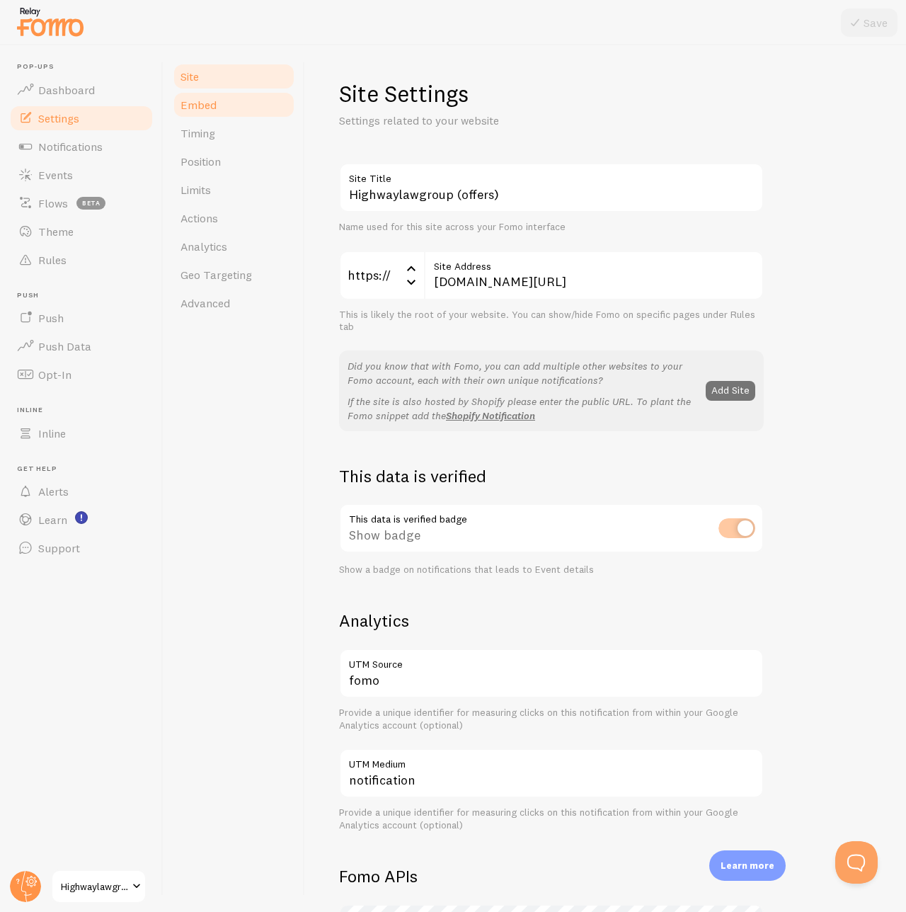
click at [232, 98] on link "Embed" at bounding box center [234, 105] width 124 height 28
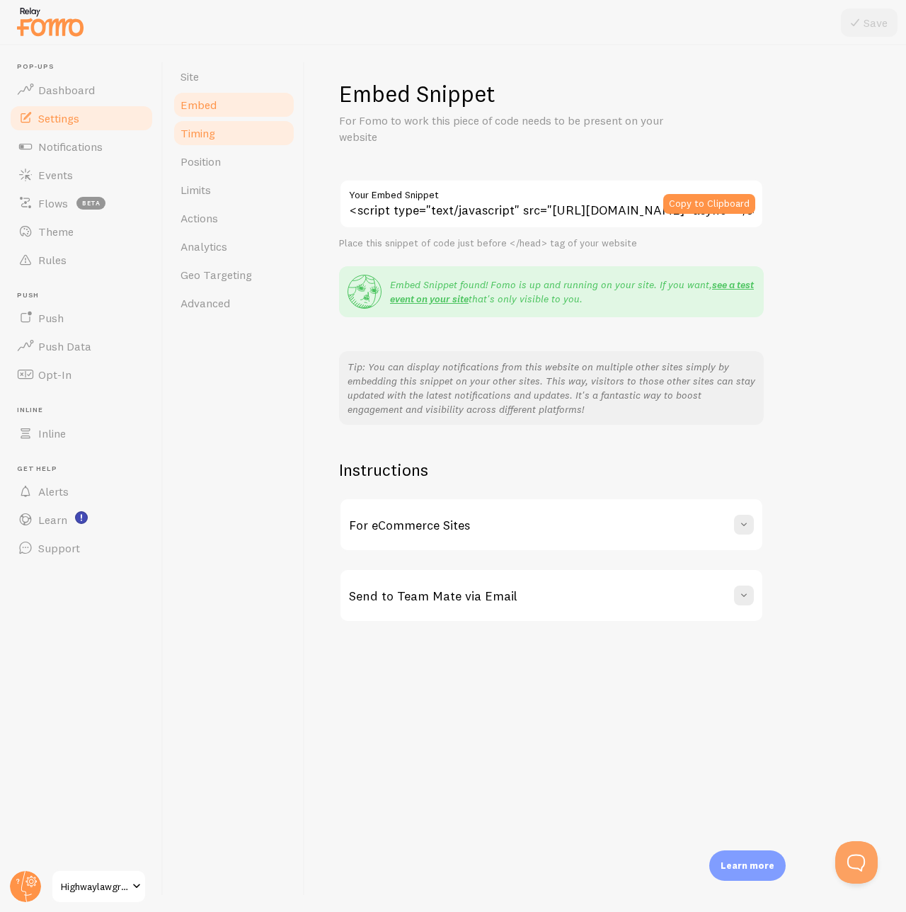
click at [273, 137] on link "Timing" at bounding box center [234, 133] width 124 height 28
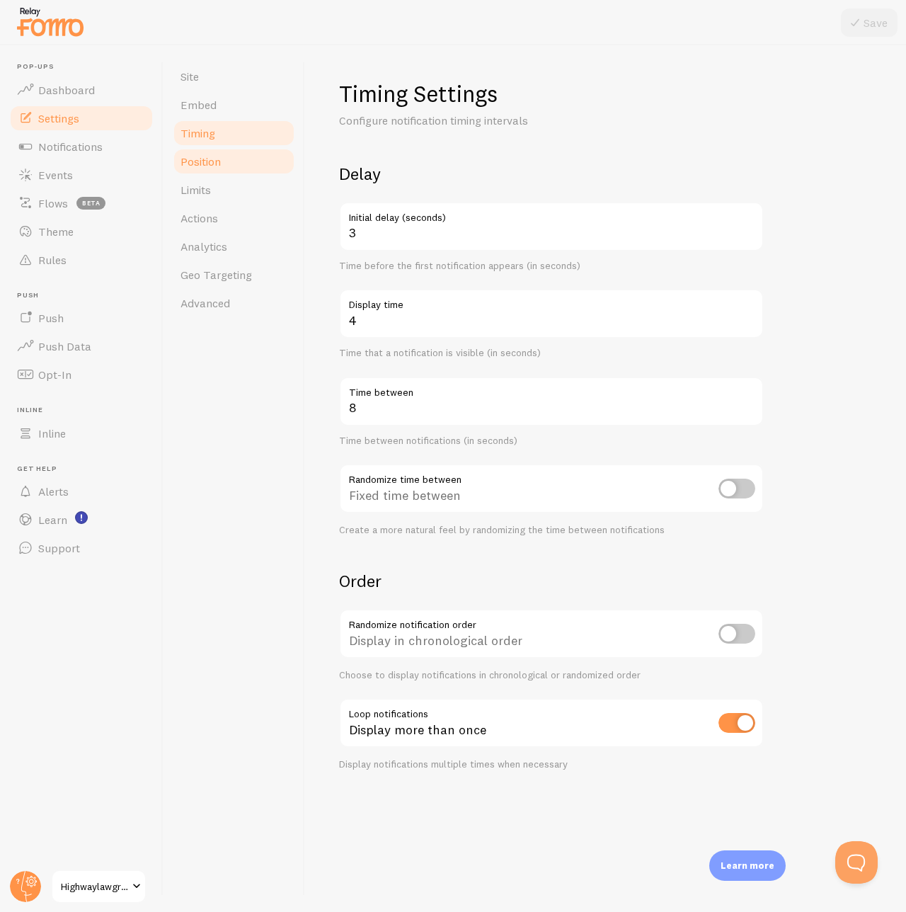
click at [278, 170] on link "Position" at bounding box center [234, 161] width 124 height 28
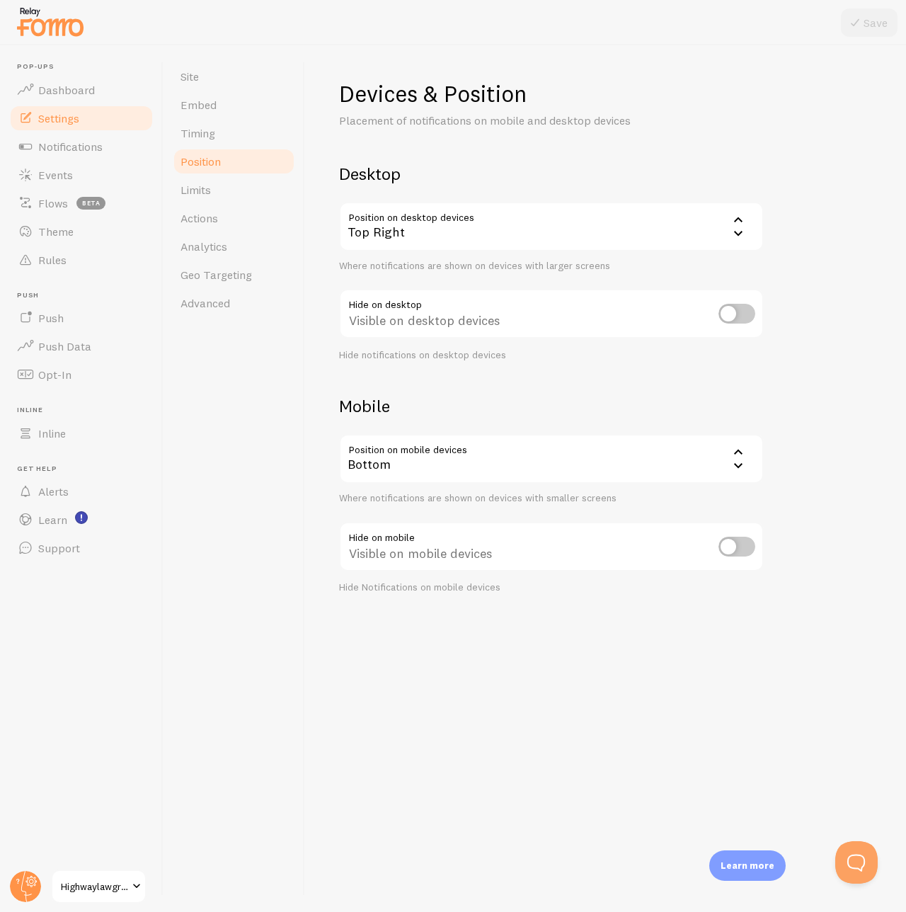
click at [454, 228] on div "Top Right" at bounding box center [551, 227] width 425 height 50
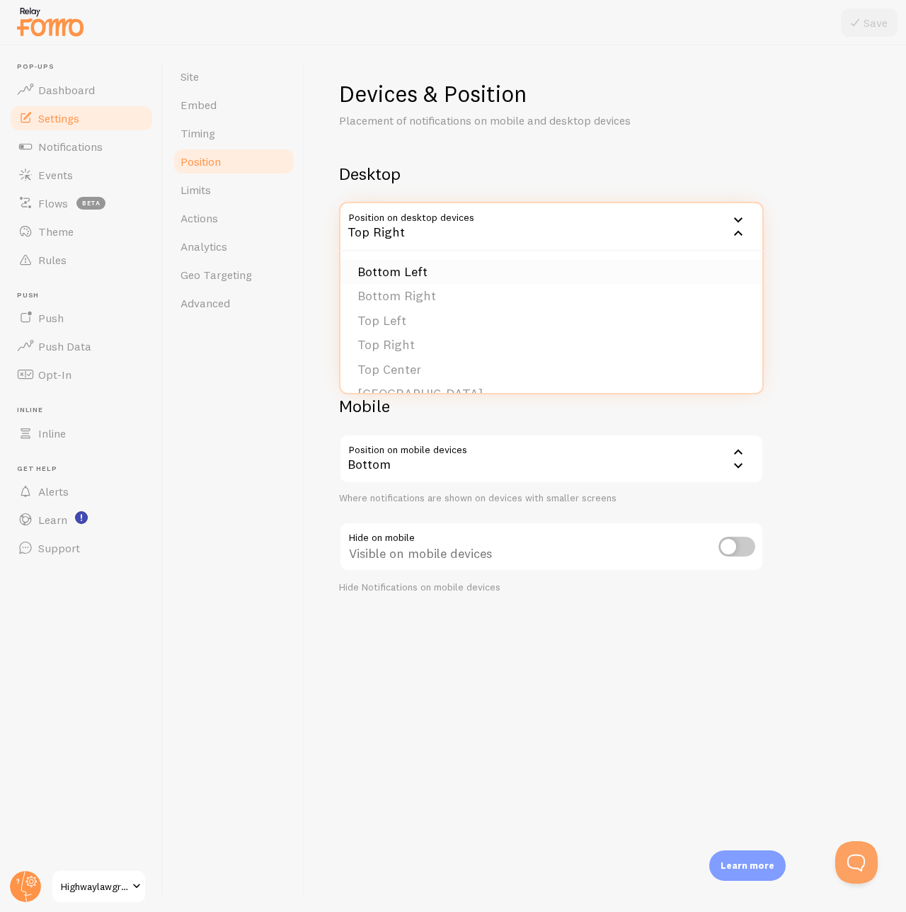
click at [445, 270] on li "Bottom Left" at bounding box center [552, 272] width 422 height 25
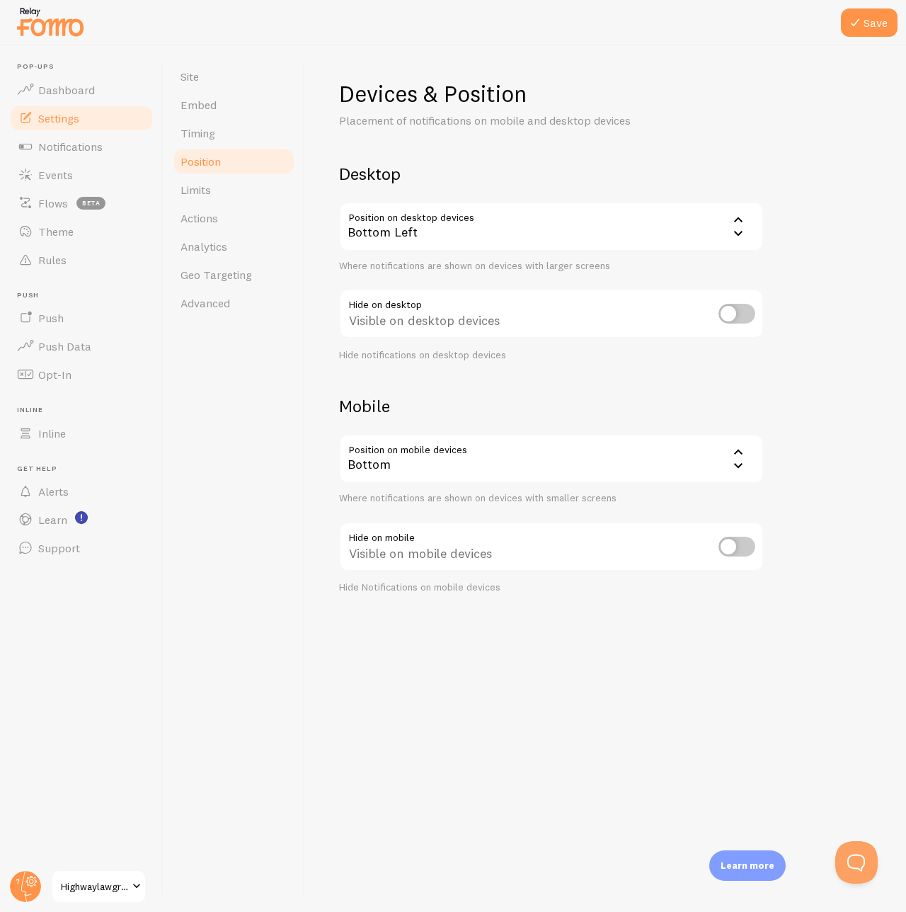
click at [728, 462] on div "Bottom" at bounding box center [551, 459] width 425 height 50
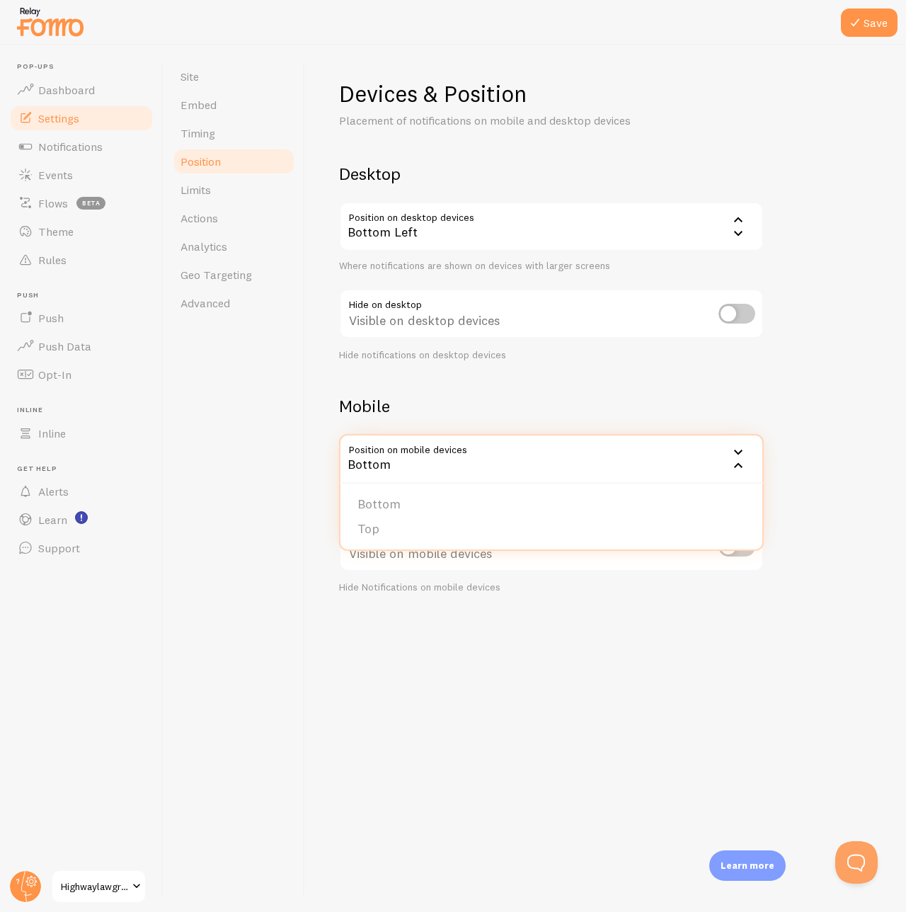
click at [638, 497] on div "Devices & Position Placement of notifications on mobile and desktop devices Des…" at bounding box center [605, 478] width 601 height 867
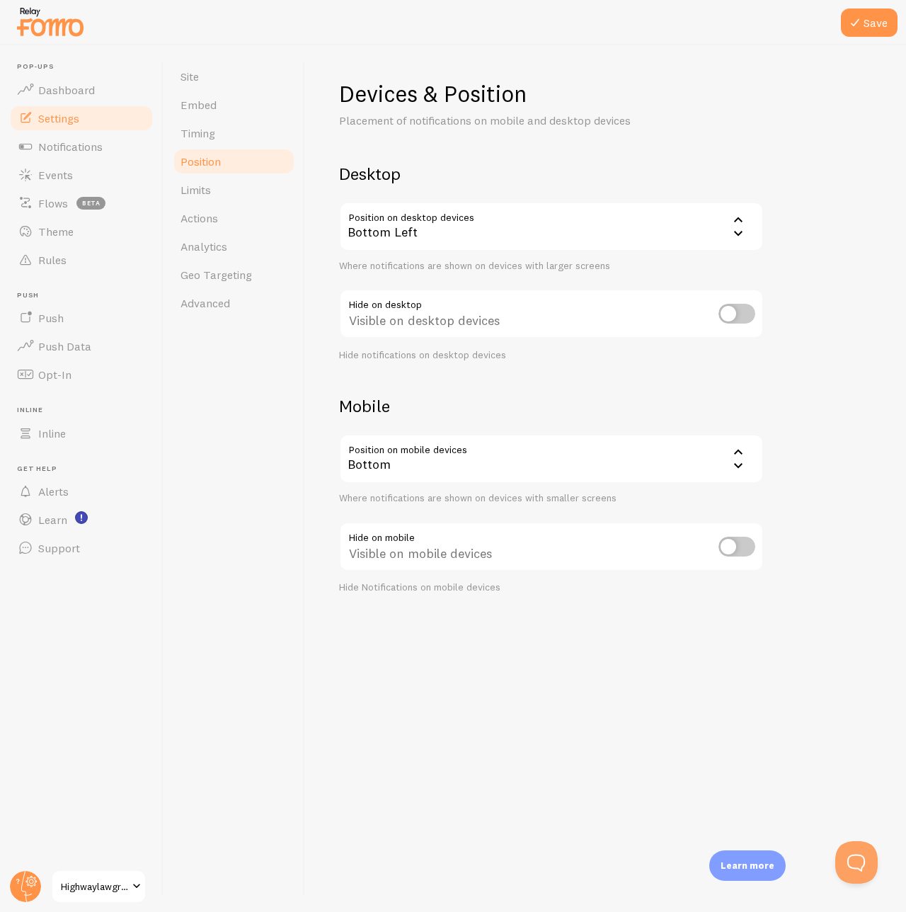
click at [736, 469] on icon at bounding box center [738, 465] width 17 height 17
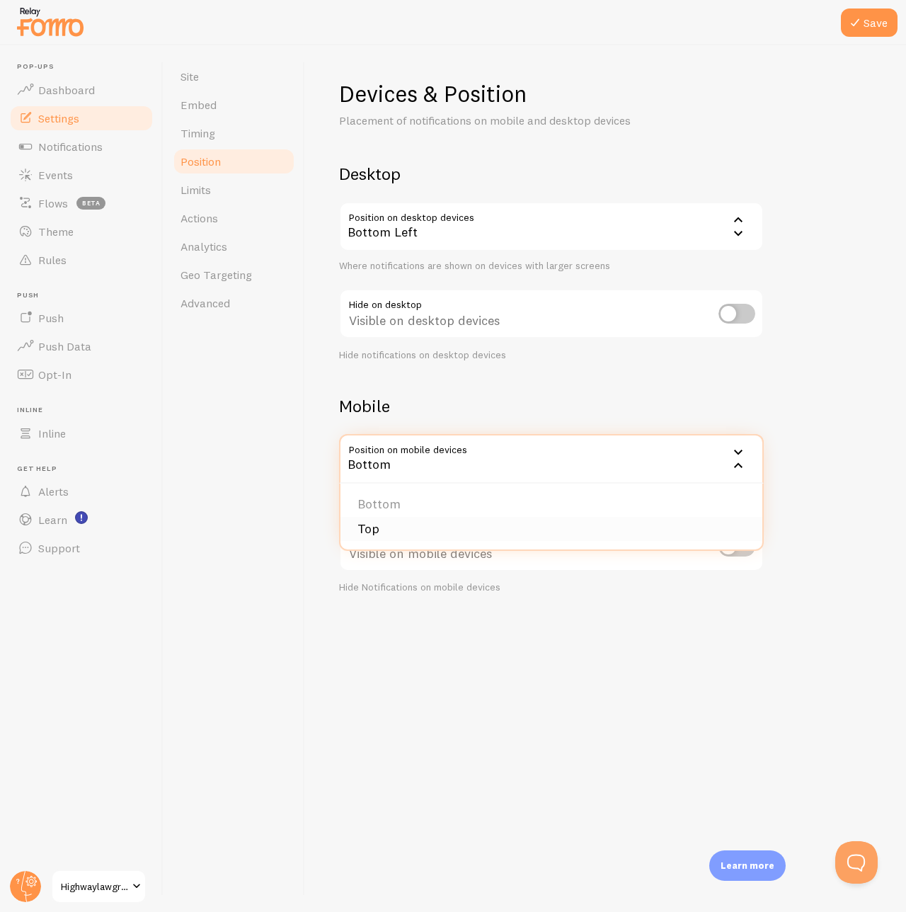
click at [560, 497] on li "Top" at bounding box center [552, 529] width 422 height 25
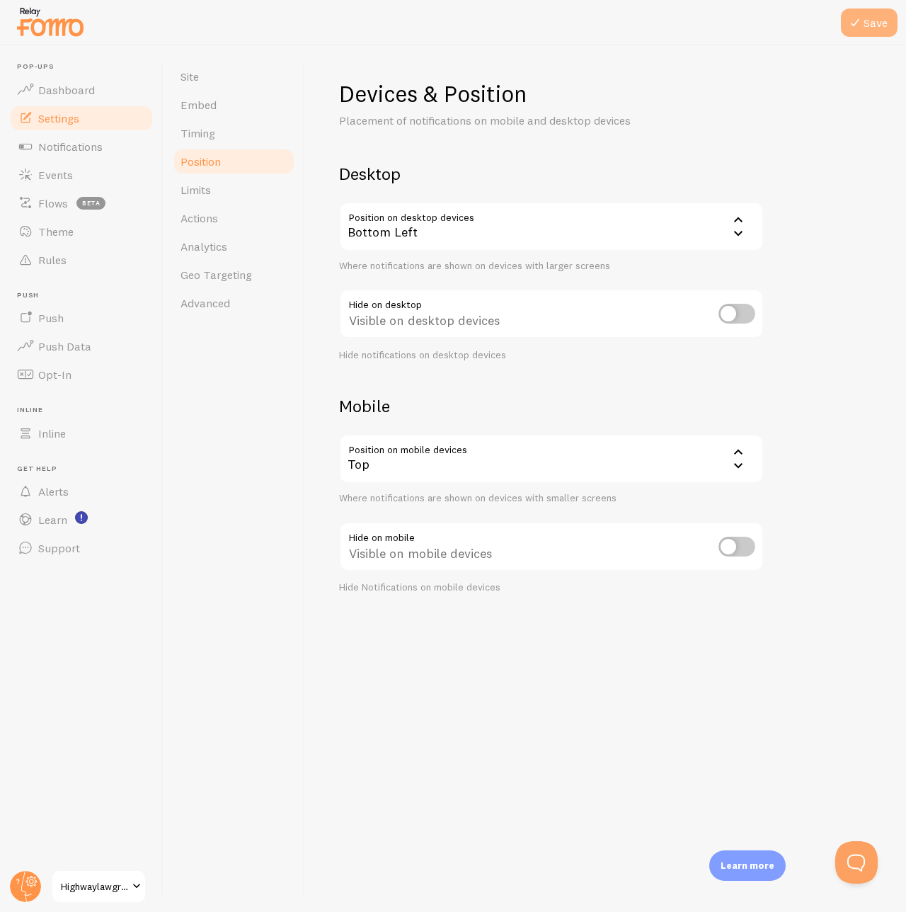
click at [874, 24] on button "Save" at bounding box center [869, 22] width 57 height 28
click at [238, 185] on link "Limits" at bounding box center [234, 190] width 124 height 28
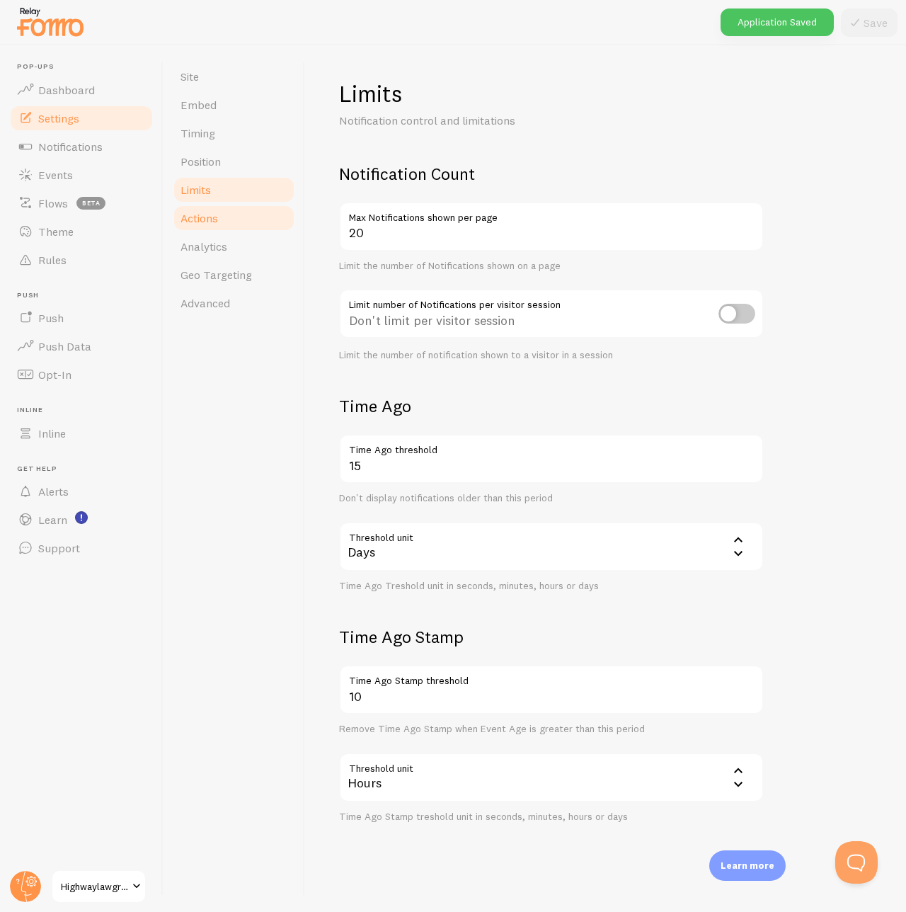
click at [234, 222] on link "Actions" at bounding box center [234, 218] width 124 height 28
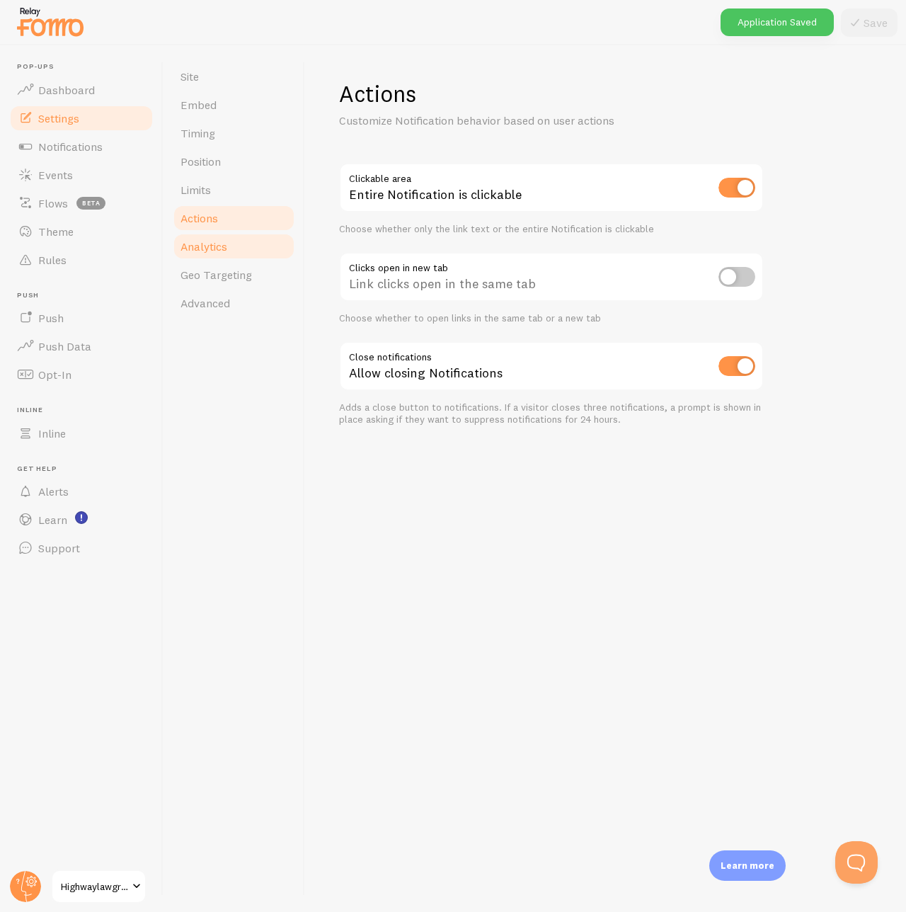
click at [235, 243] on link "Analytics" at bounding box center [234, 246] width 124 height 28
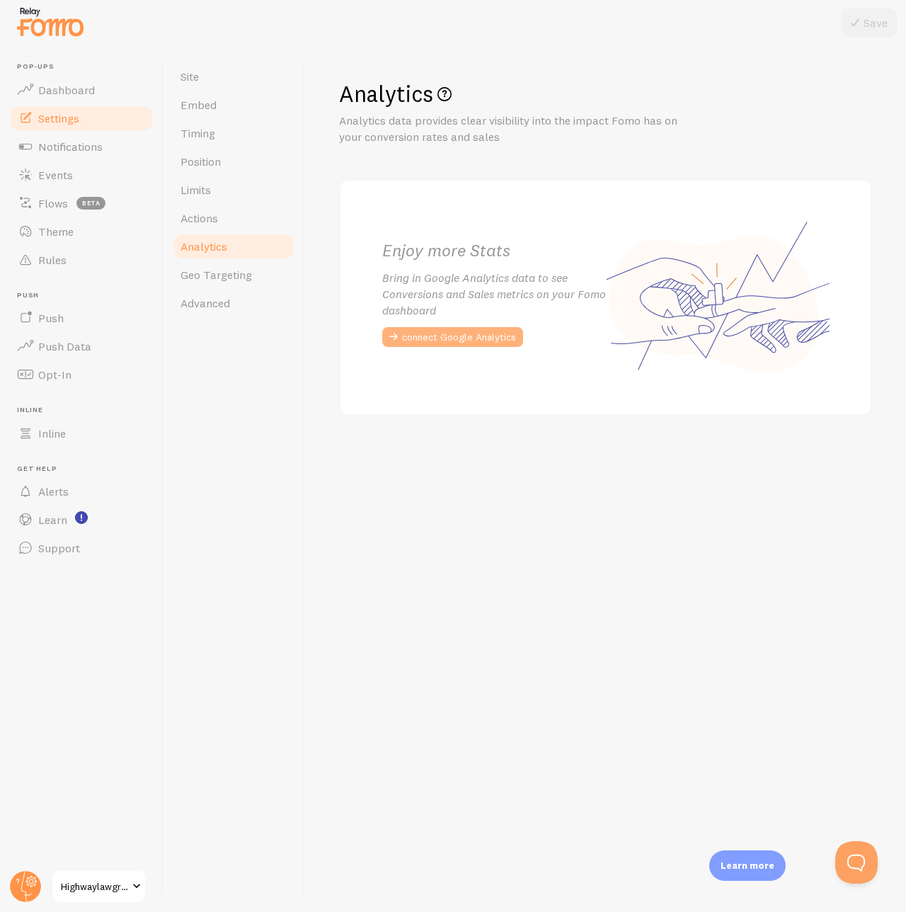
click at [464, 341] on button "connect Google Analytics" at bounding box center [452, 337] width 141 height 20
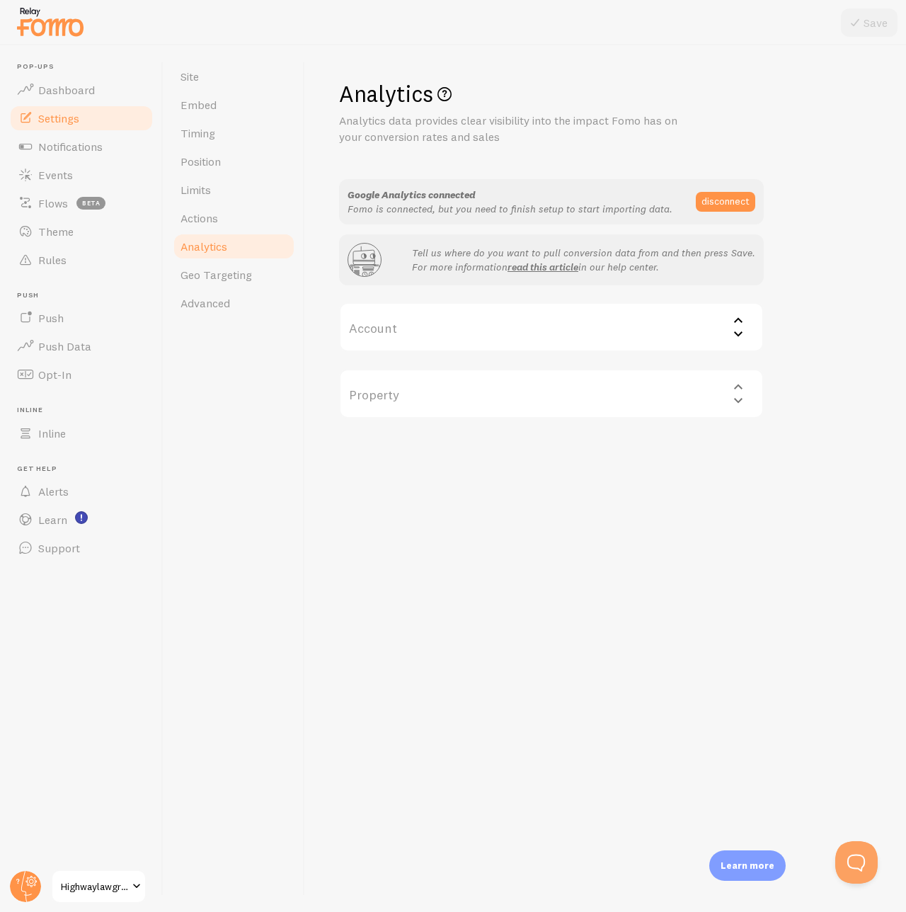
click at [736, 329] on icon at bounding box center [738, 333] width 17 height 17
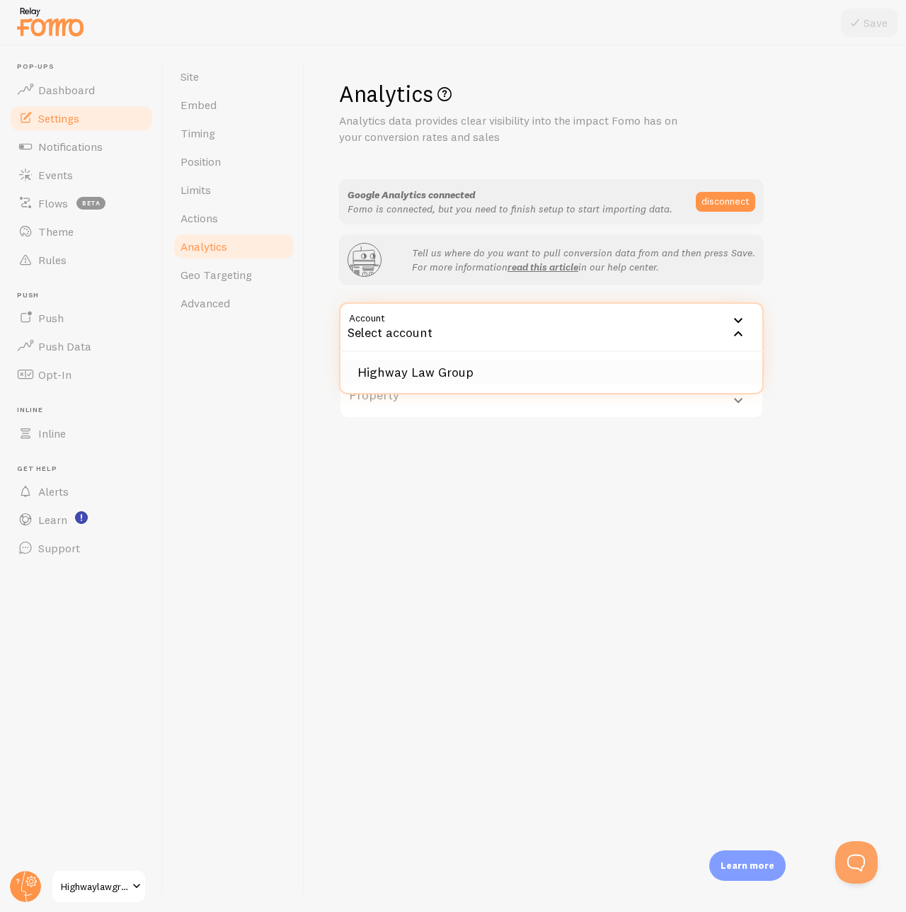
click at [525, 370] on li "Highway Law Group" at bounding box center [552, 372] width 422 height 25
click at [745, 390] on icon at bounding box center [738, 386] width 17 height 17
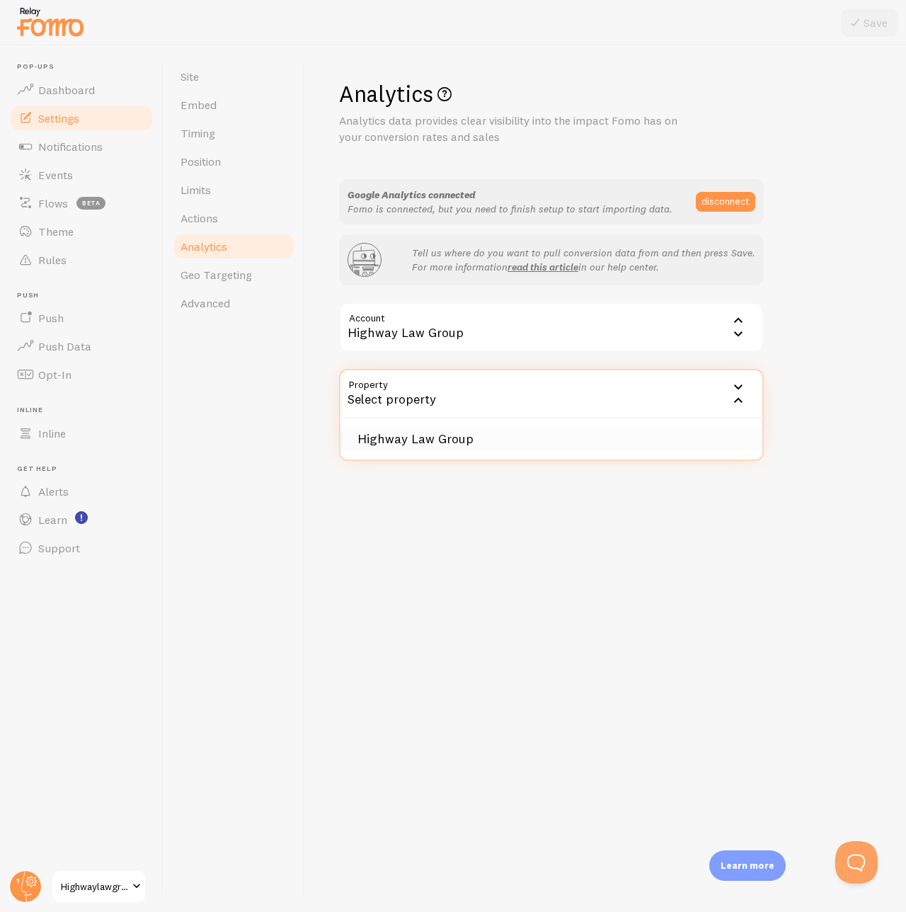
click at [640, 441] on li "Highway Law Group" at bounding box center [552, 439] width 422 height 25
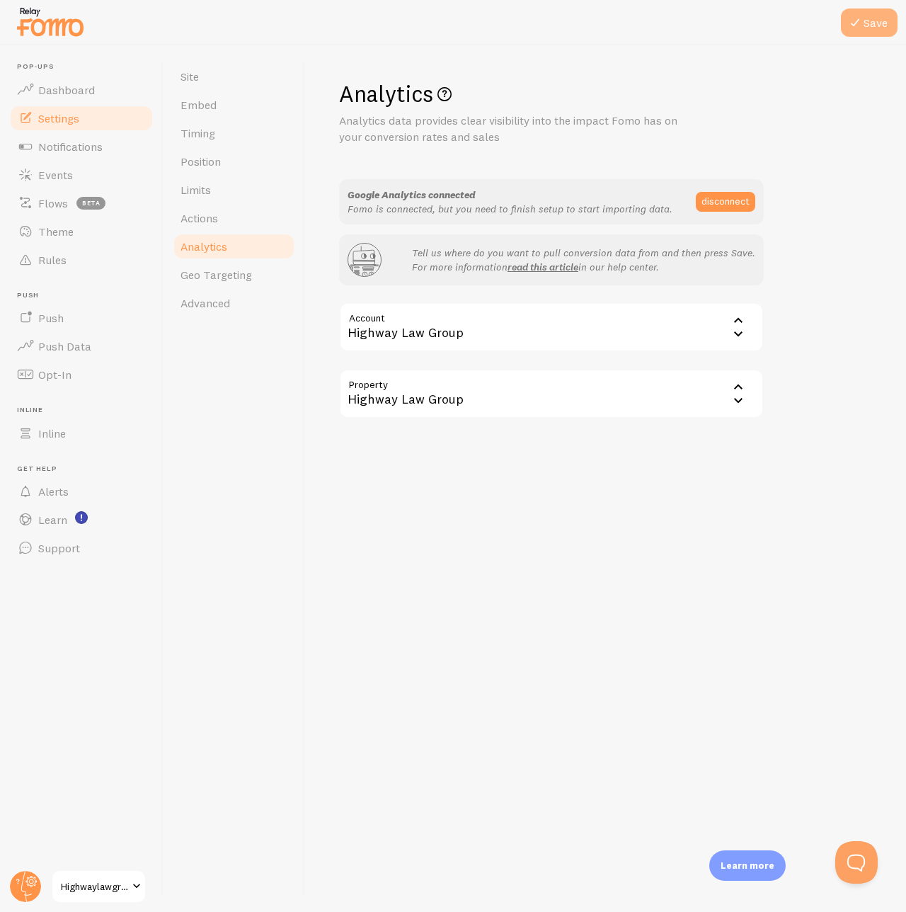
click at [867, 18] on button "Save" at bounding box center [869, 22] width 57 height 28
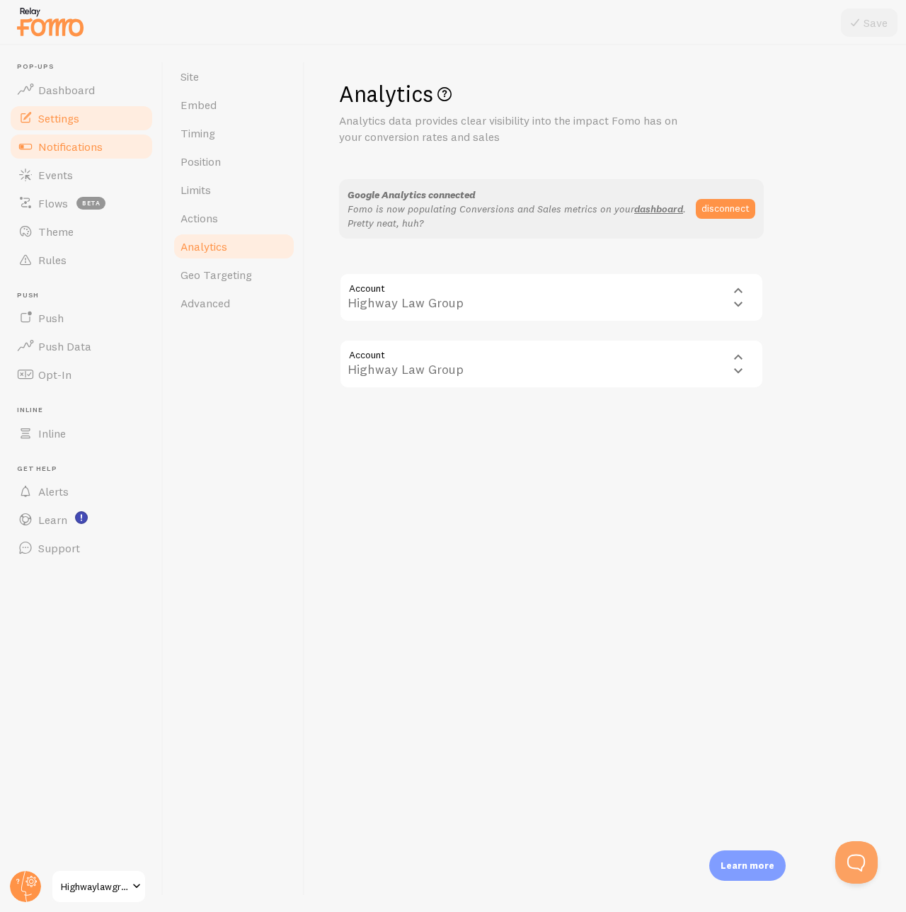
click at [86, 149] on span "Notifications" at bounding box center [70, 146] width 64 height 14
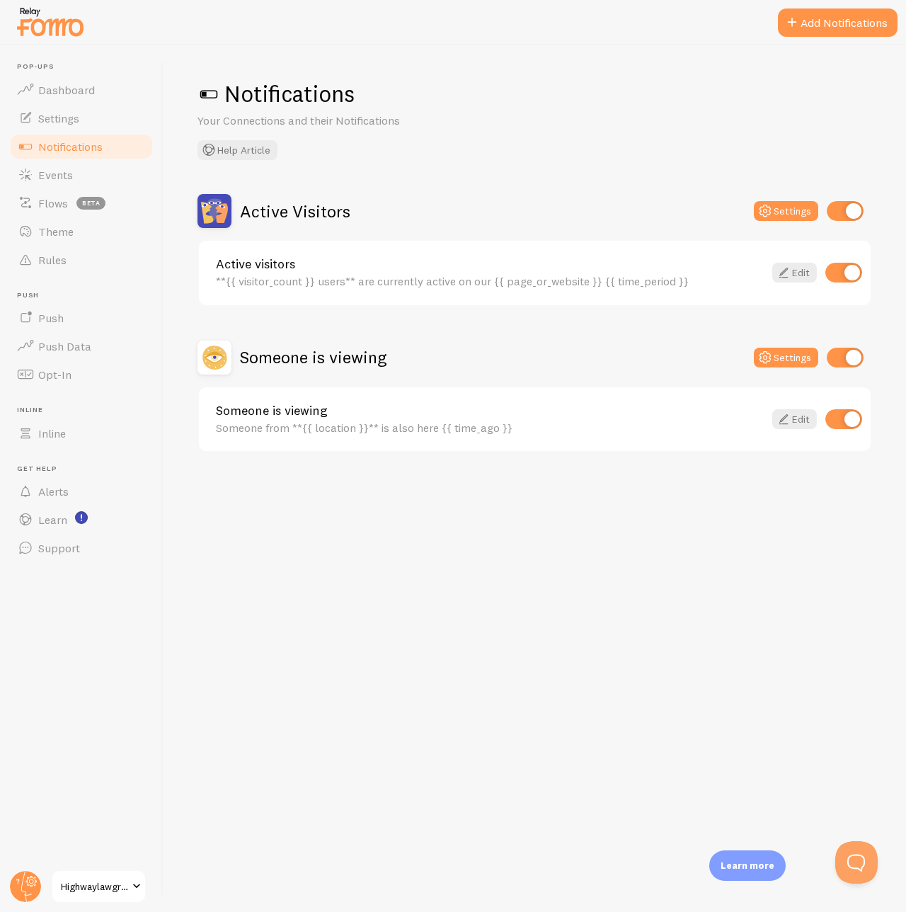
click at [837, 273] on input "checkbox" at bounding box center [843, 273] width 37 height 20
checkbox input "false"
click at [842, 359] on input "checkbox" at bounding box center [845, 358] width 37 height 20
checkbox input "false"
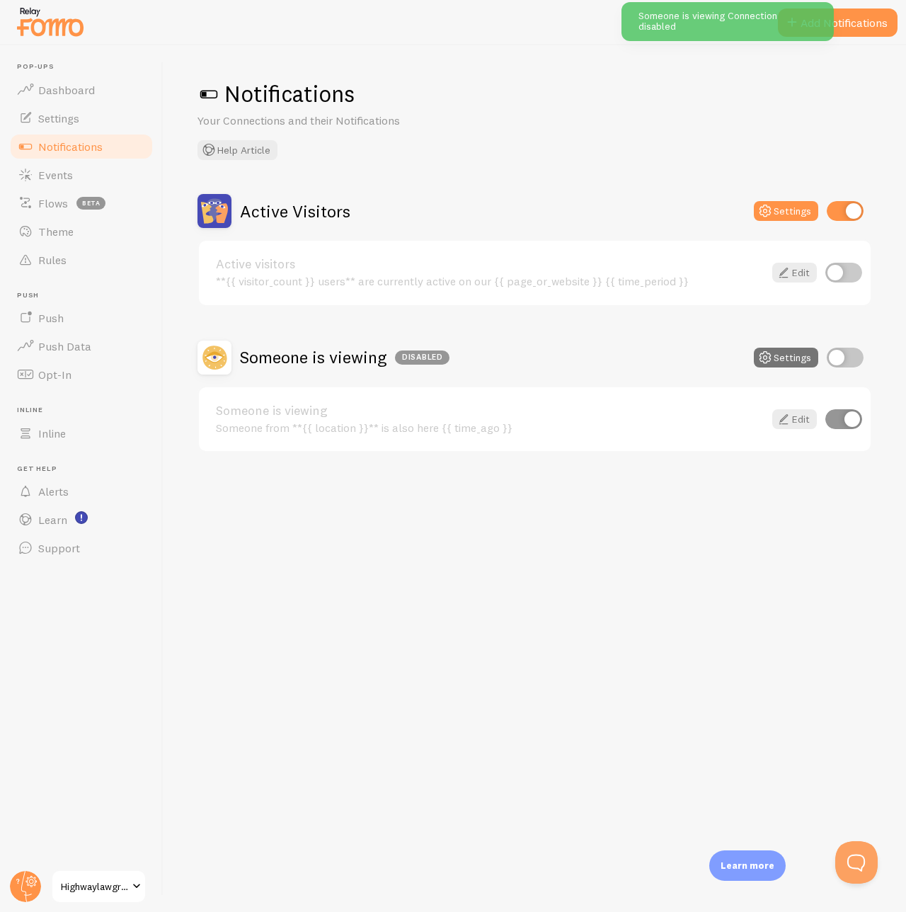
click at [758, 115] on div "Notifications Your Connections and their Notifications Help Article" at bounding box center [535, 119] width 675 height 81
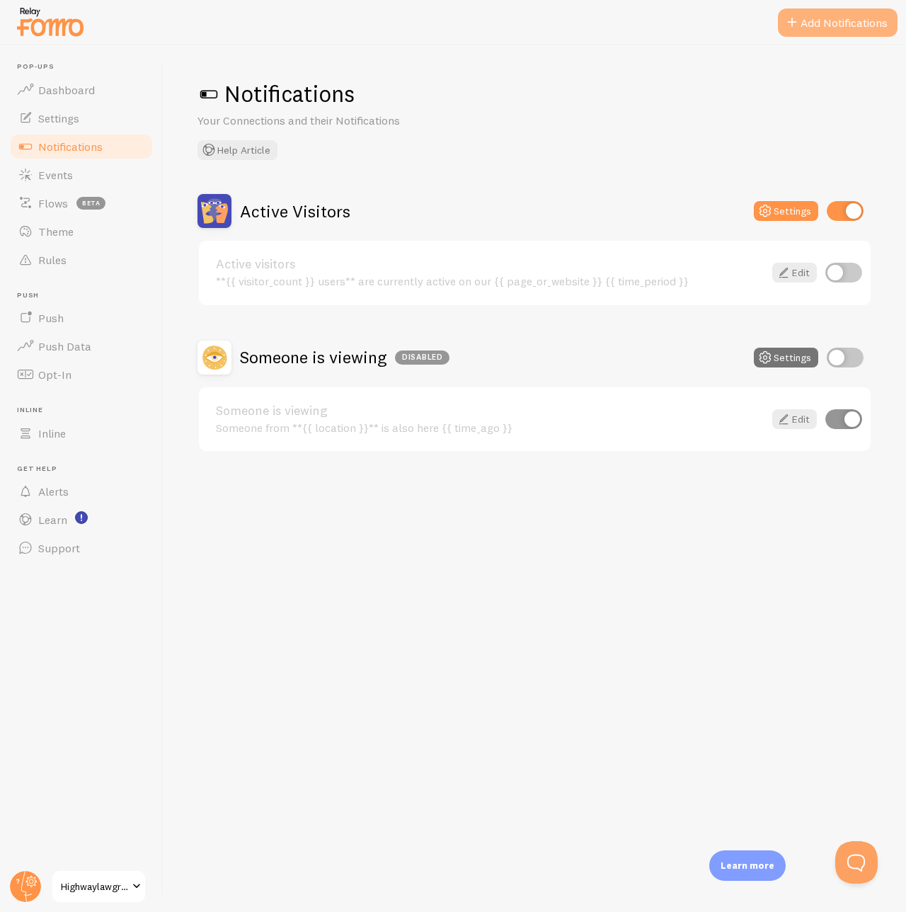
click at [811, 34] on button "Add Notifications" at bounding box center [838, 22] width 120 height 28
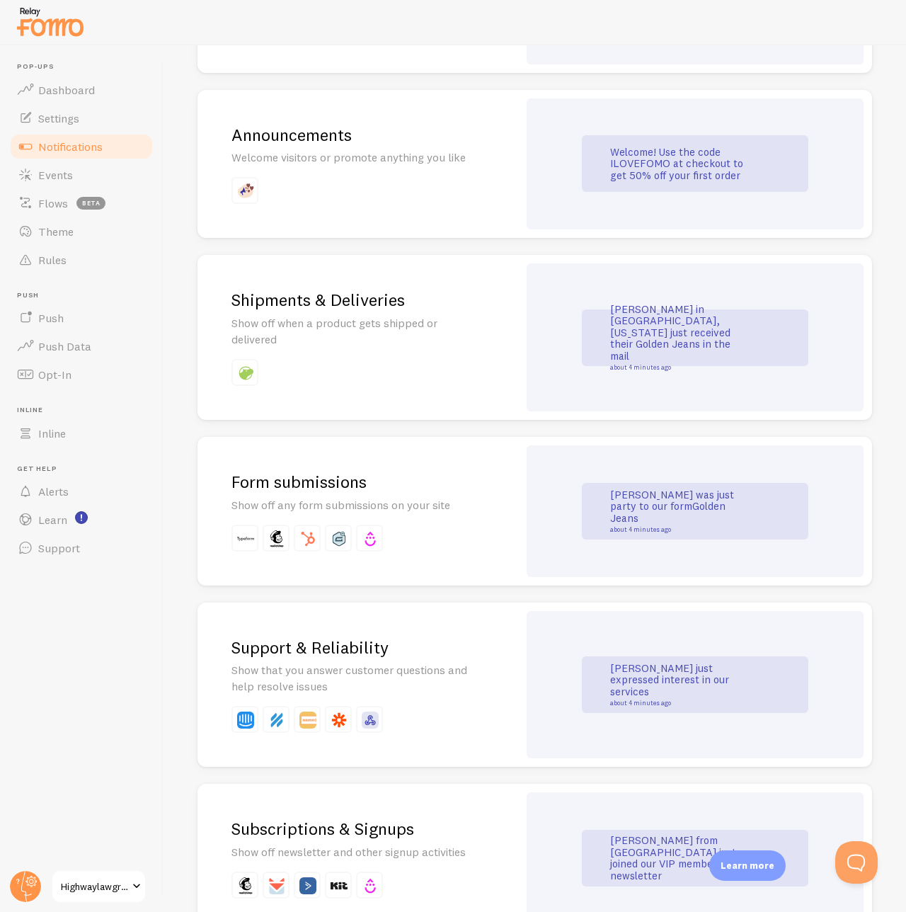
scroll to position [985, 0]
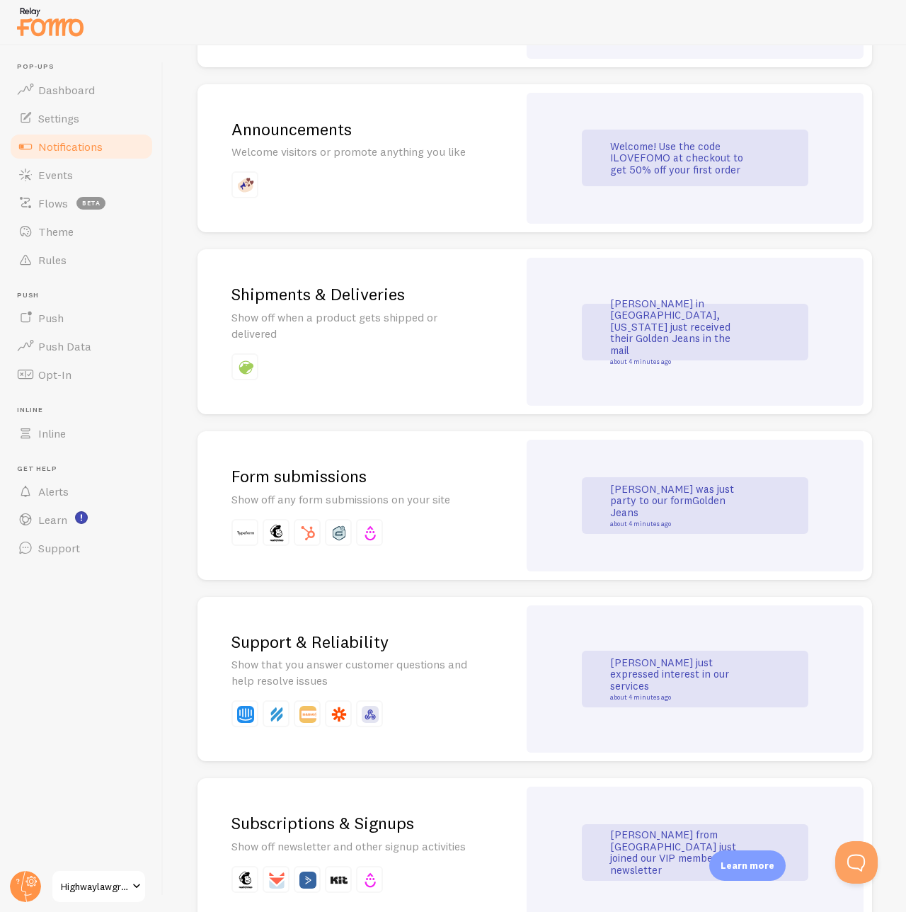
click at [611, 486] on div "[PERSON_NAME] was just party to our form Golden Jeans about 4 minutes ago" at bounding box center [695, 505] width 227 height 57
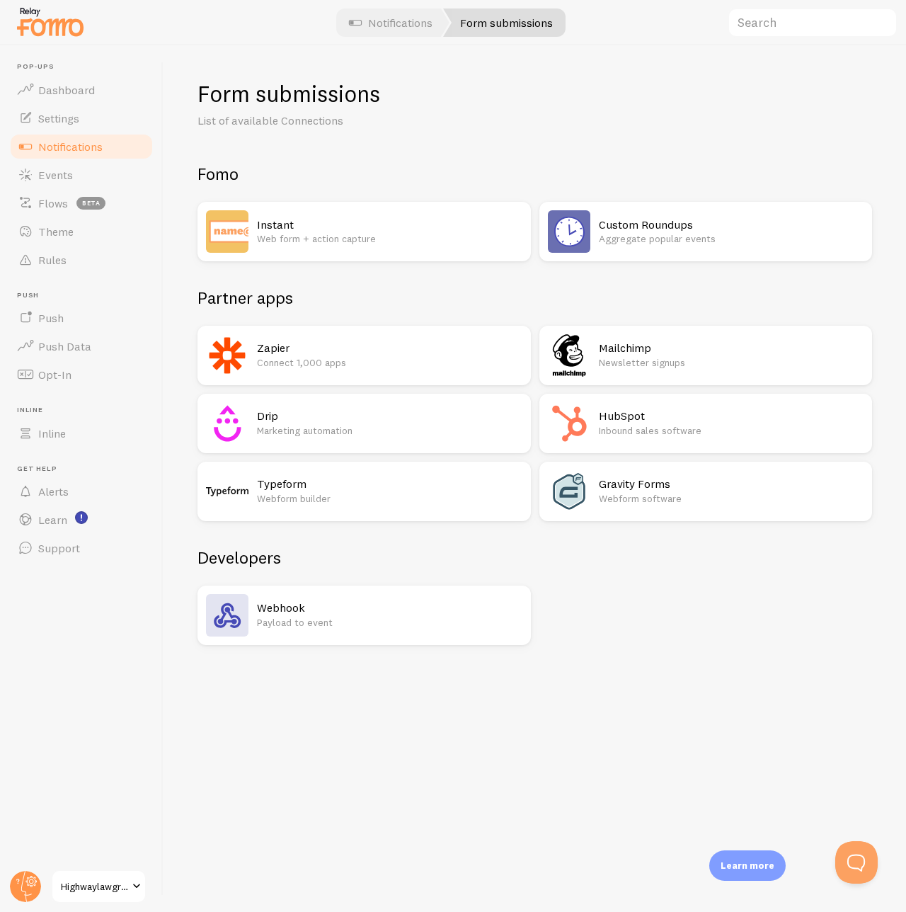
click at [340, 239] on p "Web form + action capture" at bounding box center [389, 238] width 265 height 14
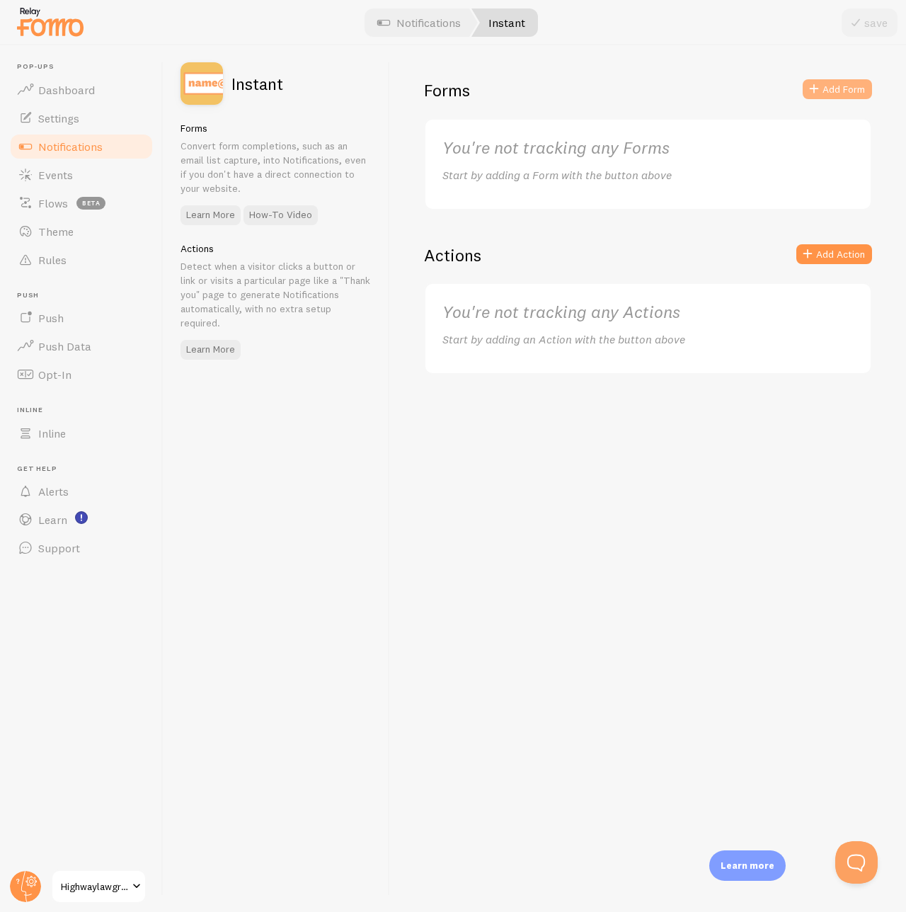
click at [823, 92] on button "Add Form" at bounding box center [837, 89] width 69 height 20
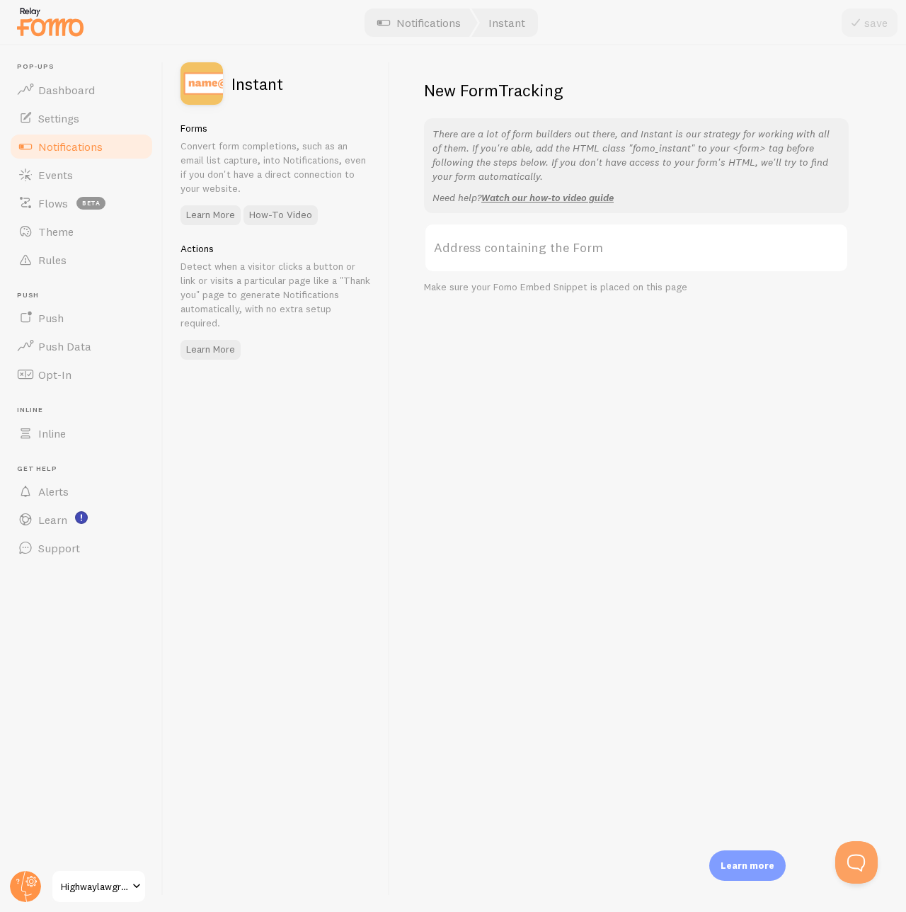
click at [542, 241] on label "Address containing the Form" at bounding box center [636, 248] width 425 height 50
click at [542, 241] on input "Address containing the Form" at bounding box center [636, 248] width 425 height 50
paste input "[URL][DOMAIN_NAME]"
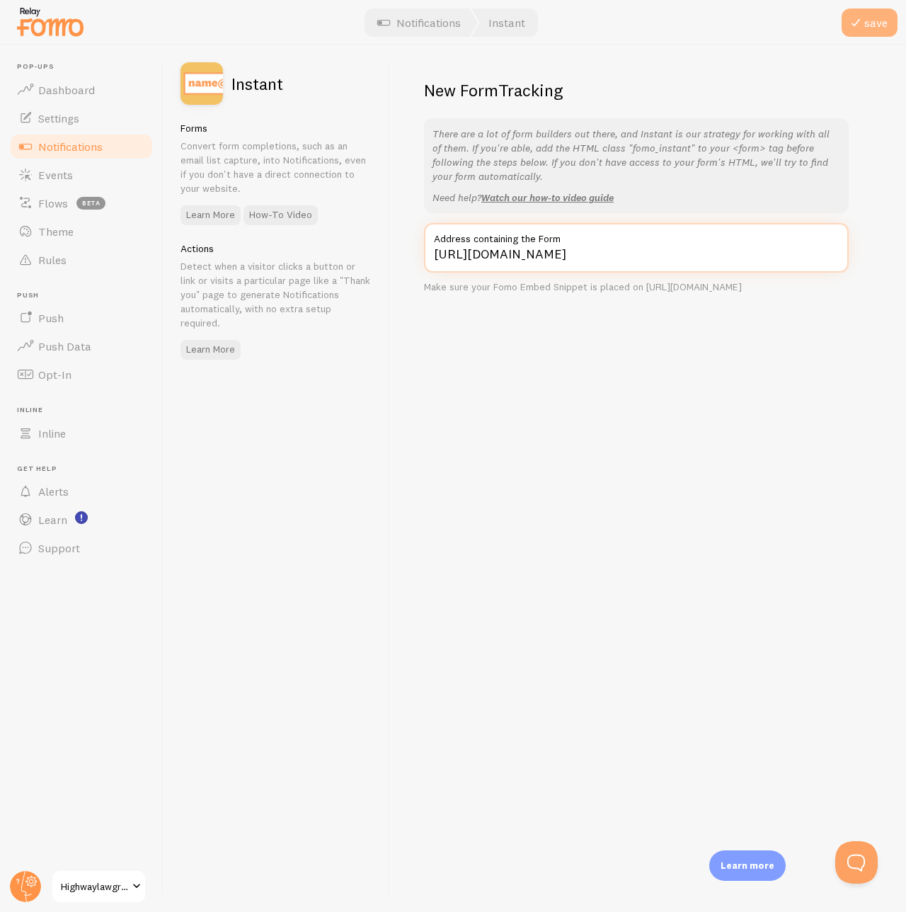
type input "[URL][DOMAIN_NAME]"
click at [871, 15] on button "save" at bounding box center [870, 22] width 56 height 28
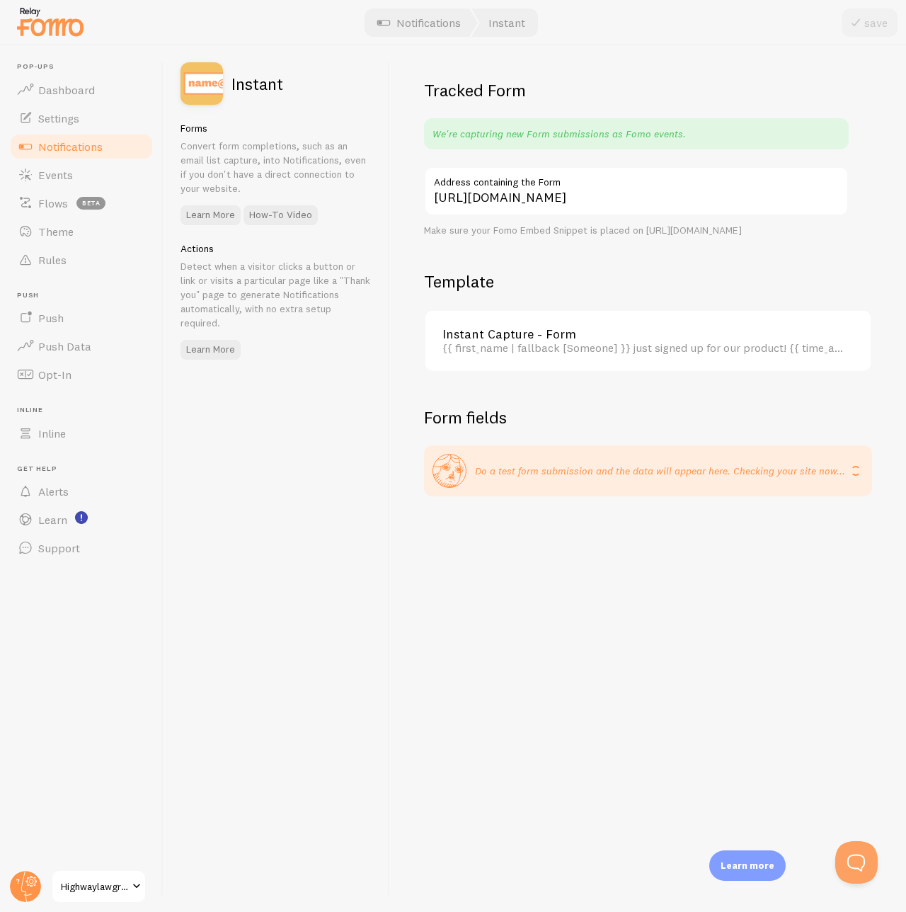
click at [618, 497] on div "Tracked Form We're capturing new Form submissions as Fomo events. [URL][DOMAIN_…" at bounding box center [648, 478] width 516 height 867
click at [587, 97] on h2 "Tracked Form" at bounding box center [636, 90] width 425 height 22
click at [79, 176] on link "Events" at bounding box center [81, 175] width 146 height 28
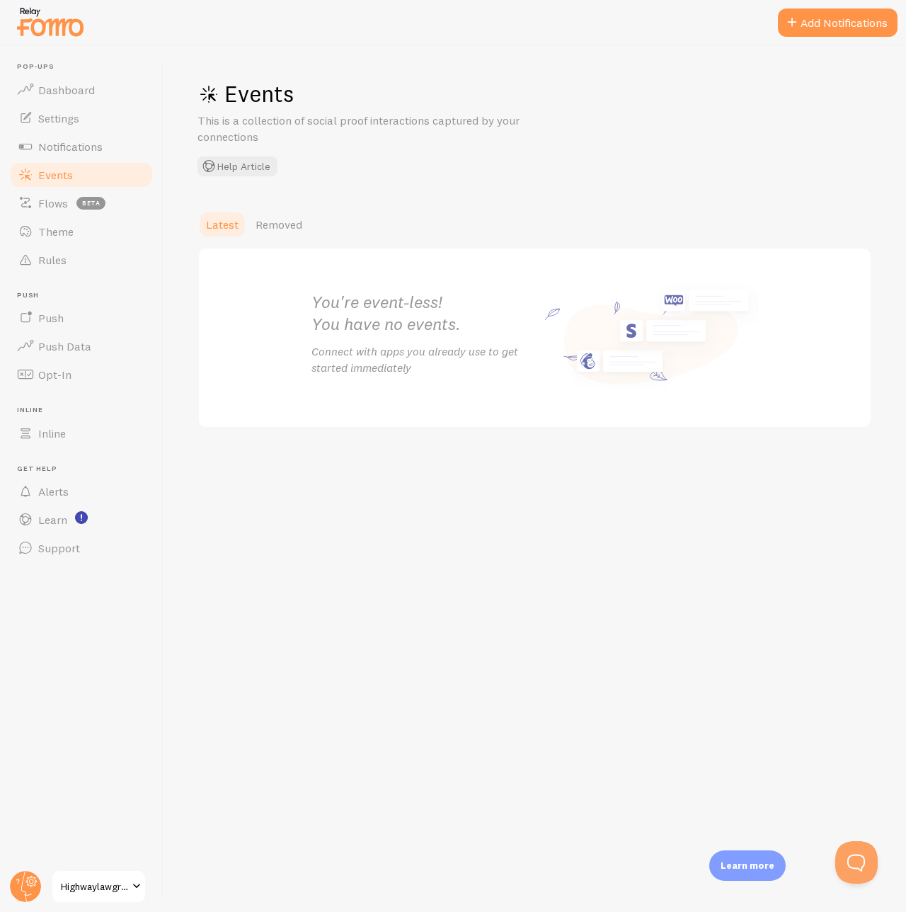
click at [797, 33] on button "Add Notifications" at bounding box center [838, 22] width 120 height 28
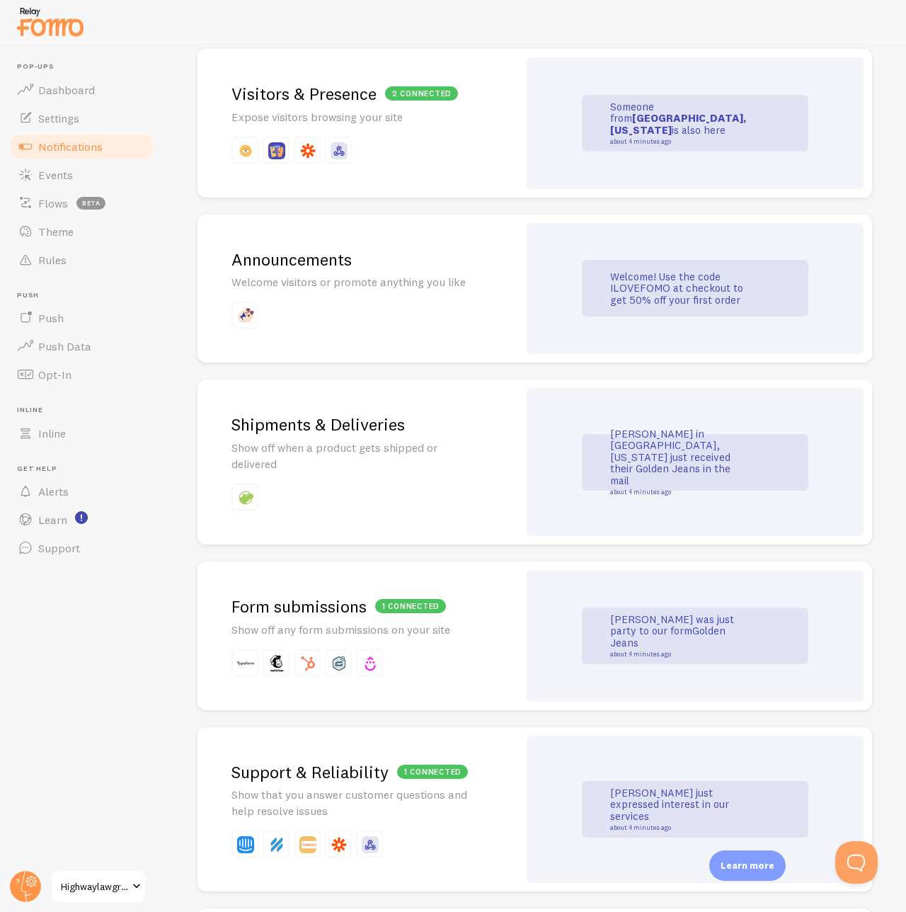
scroll to position [856, 0]
click at [483, 497] on div "1 connected Form submissions Show off any form submissions on your site" at bounding box center [358, 635] width 321 height 149
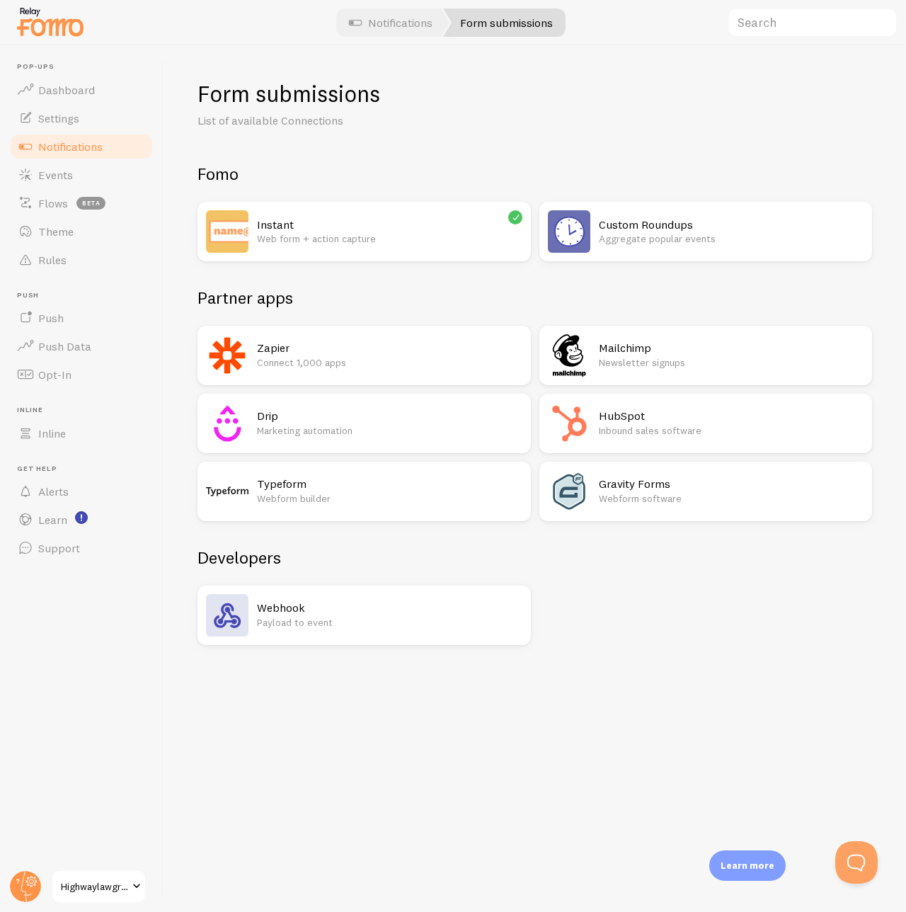
click at [362, 497] on h2 "Webhook" at bounding box center [389, 607] width 265 height 15
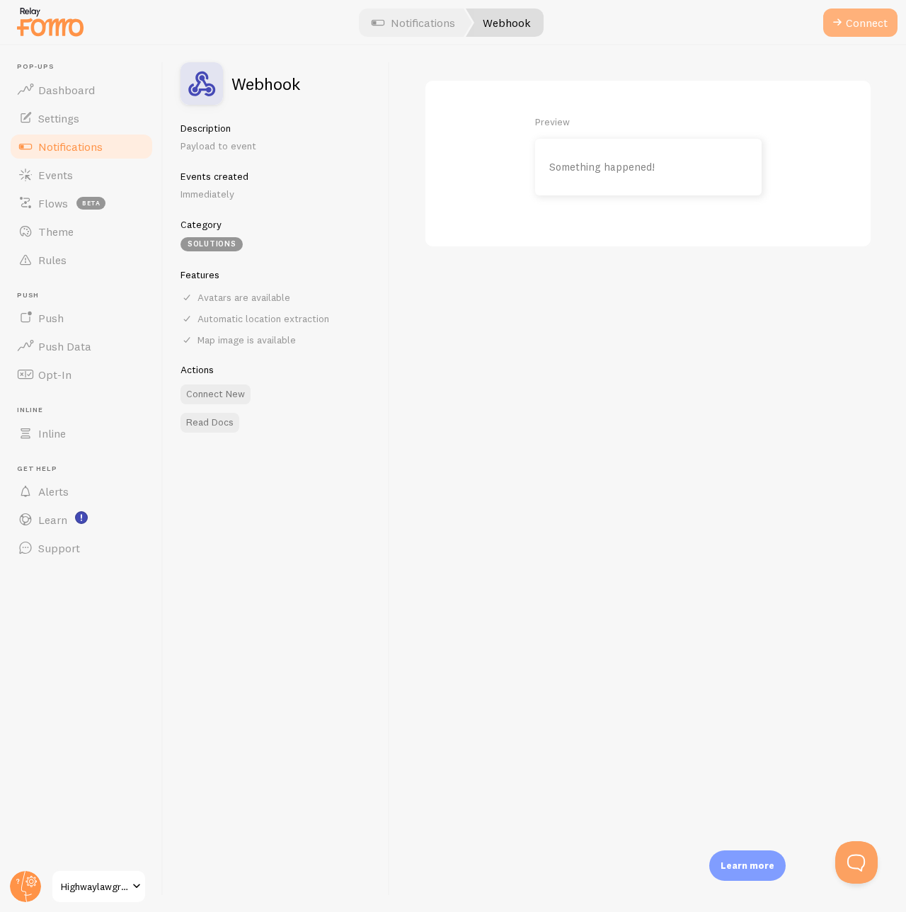
click at [845, 29] on span at bounding box center [837, 22] width 17 height 17
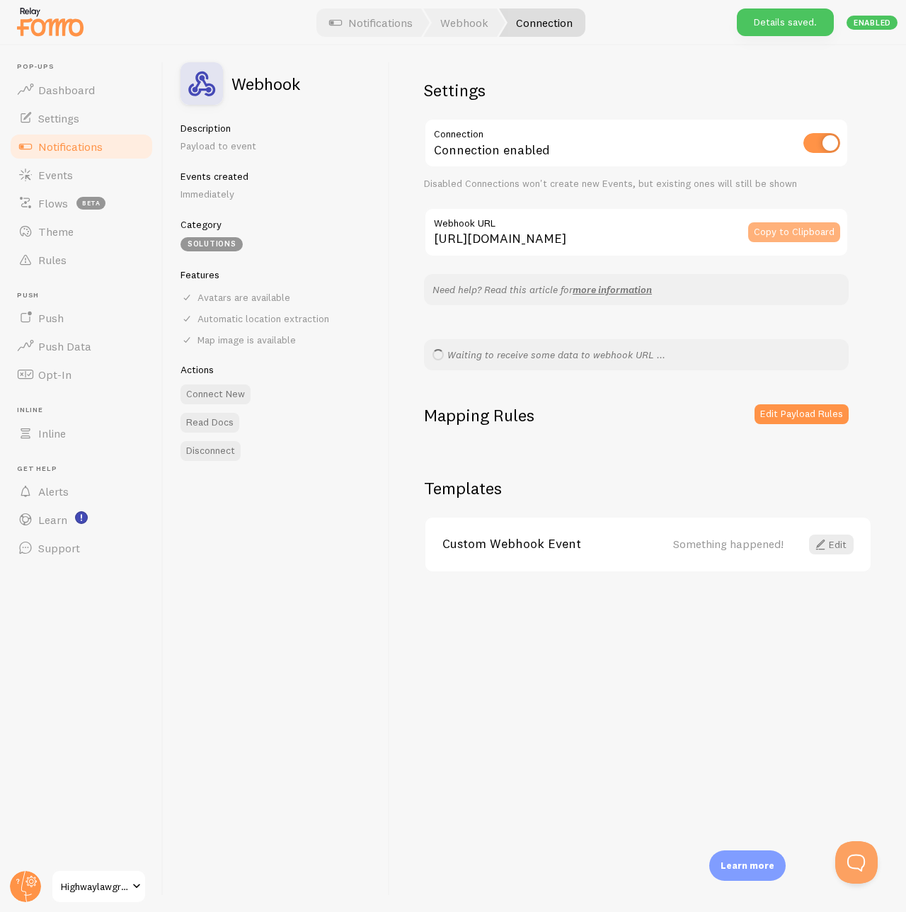
click at [797, 229] on button "Copy to Clipboard" at bounding box center [794, 232] width 92 height 20
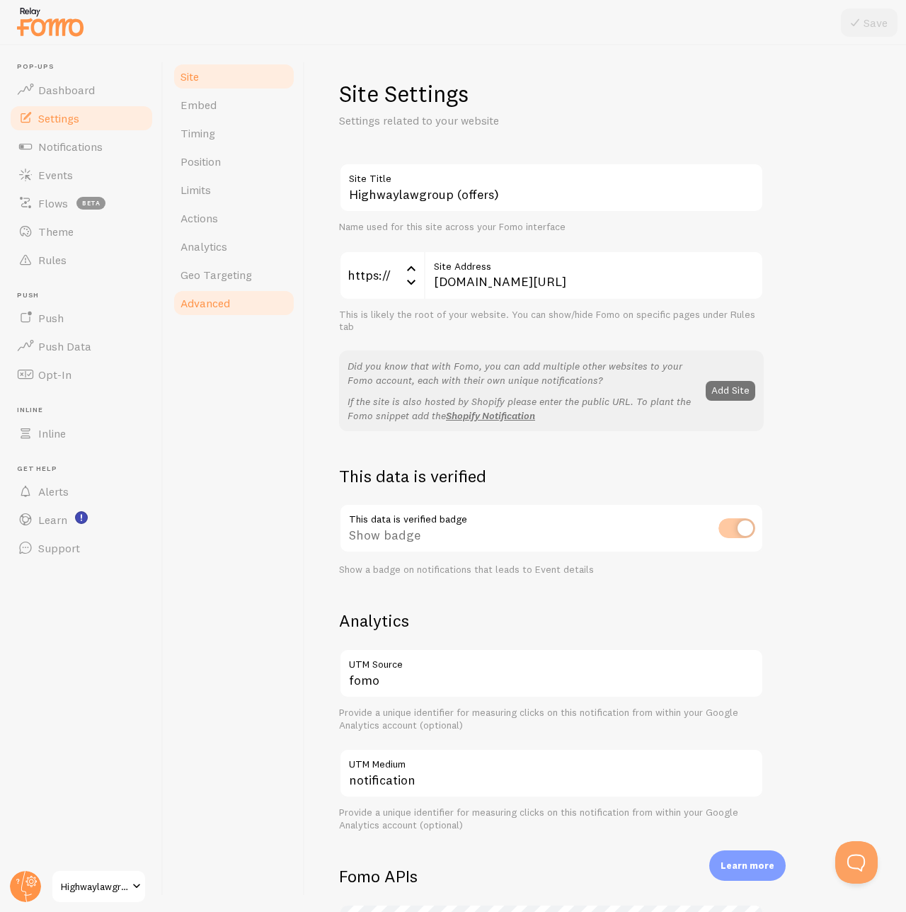
click at [224, 315] on link "Advanced" at bounding box center [234, 303] width 124 height 28
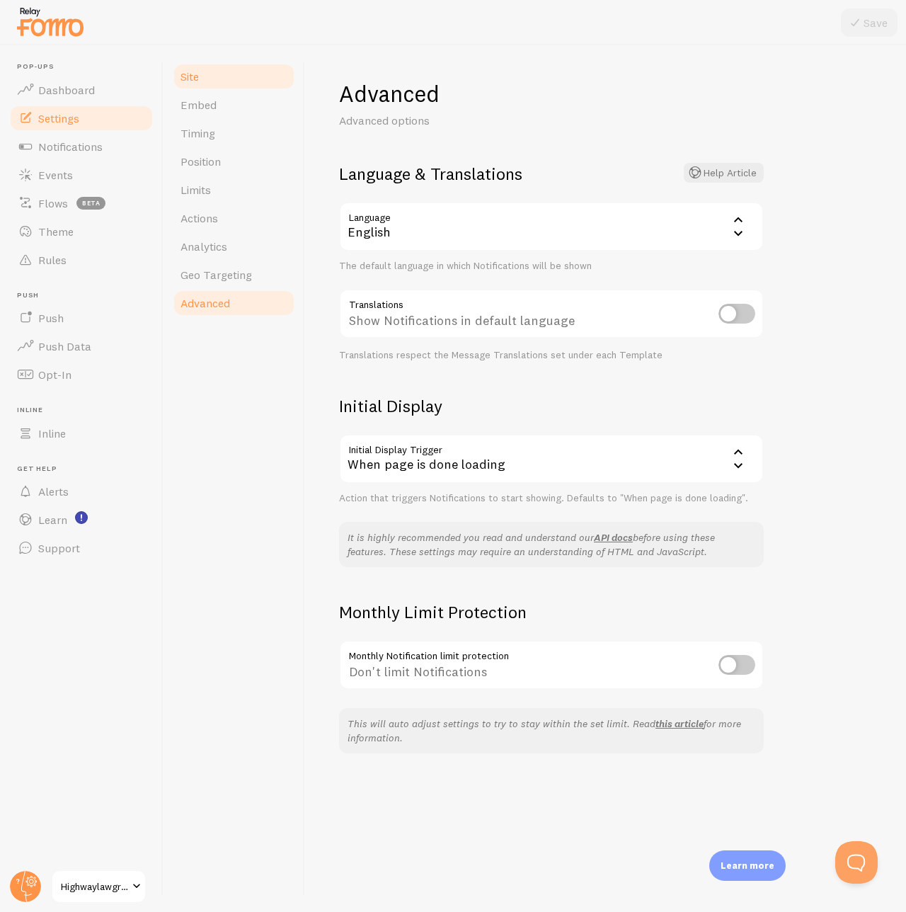
click at [207, 83] on link "Site" at bounding box center [234, 76] width 124 height 28
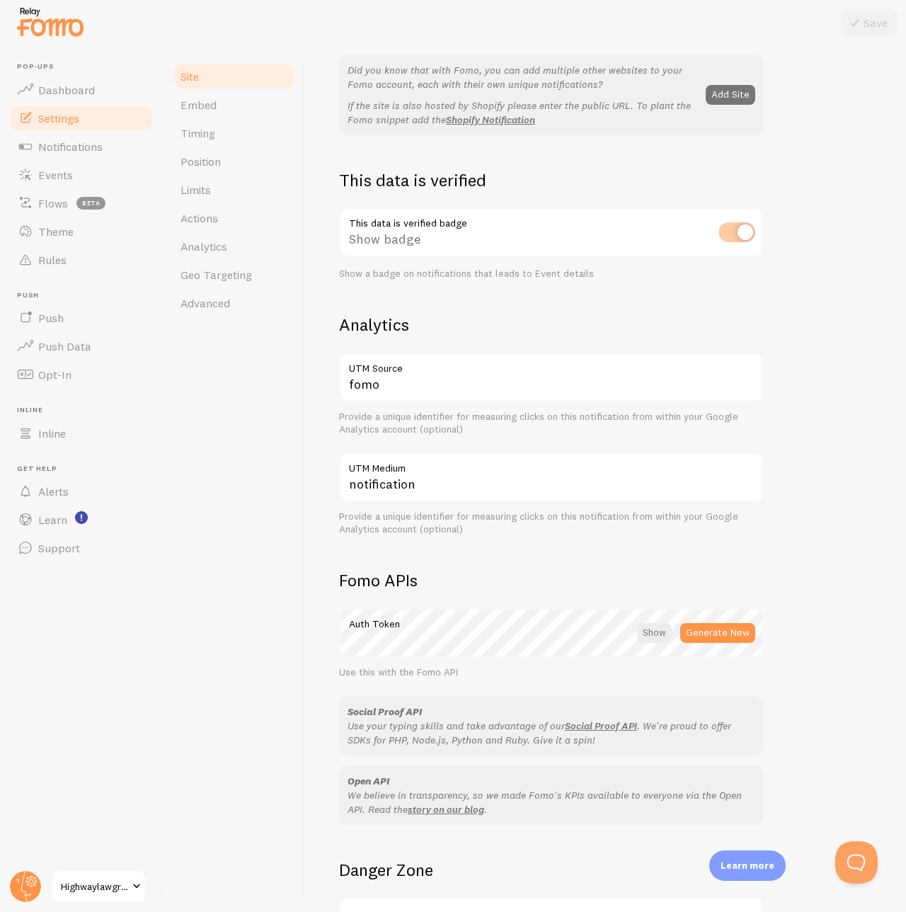
scroll to position [438, 0]
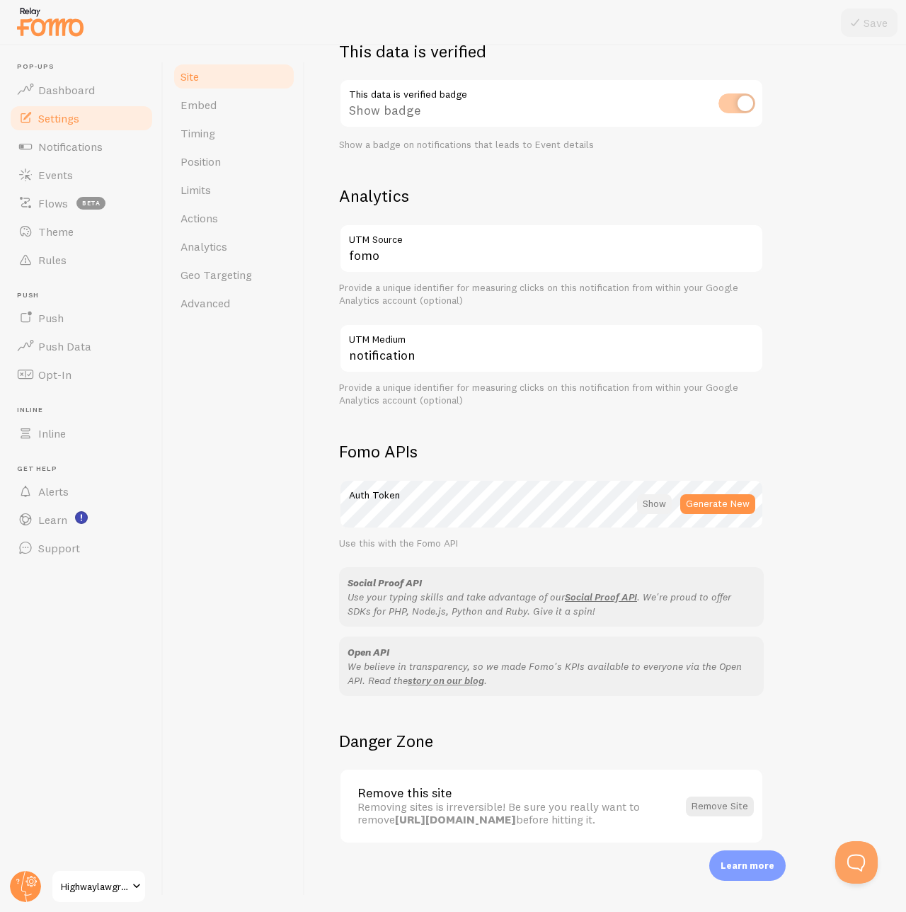
click at [658, 494] on div at bounding box center [654, 504] width 35 height 20
click at [265, 96] on link "Embed" at bounding box center [234, 105] width 124 height 28
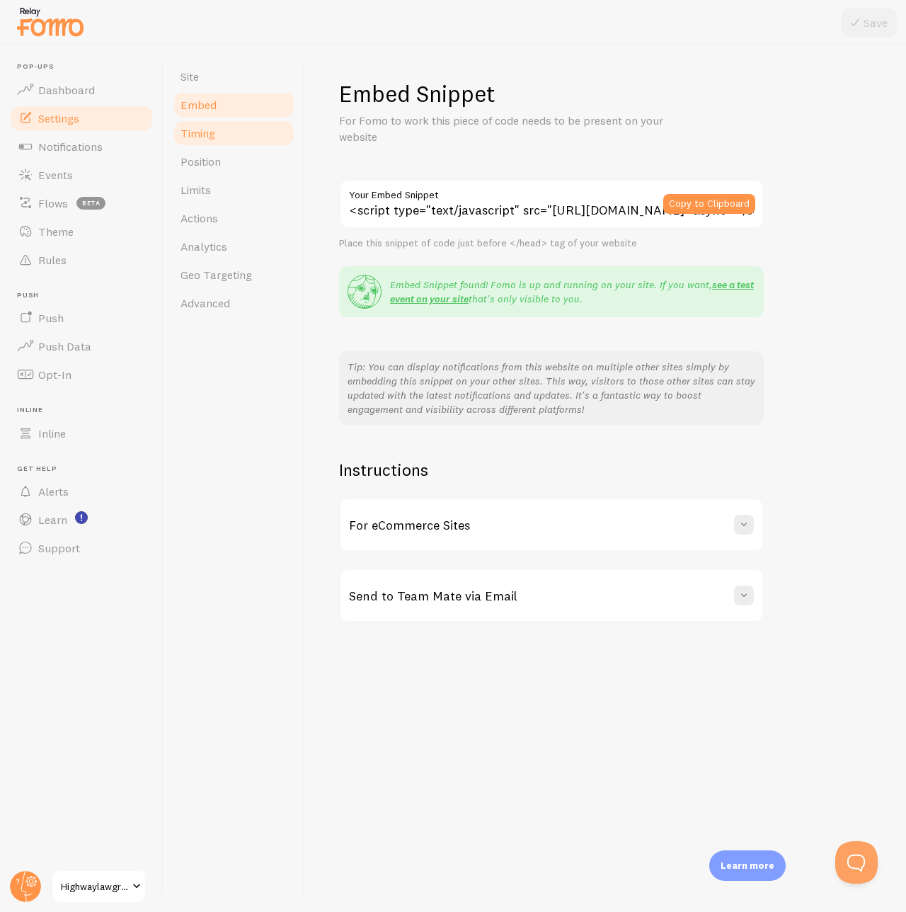
click at [265, 135] on link "Timing" at bounding box center [234, 133] width 124 height 28
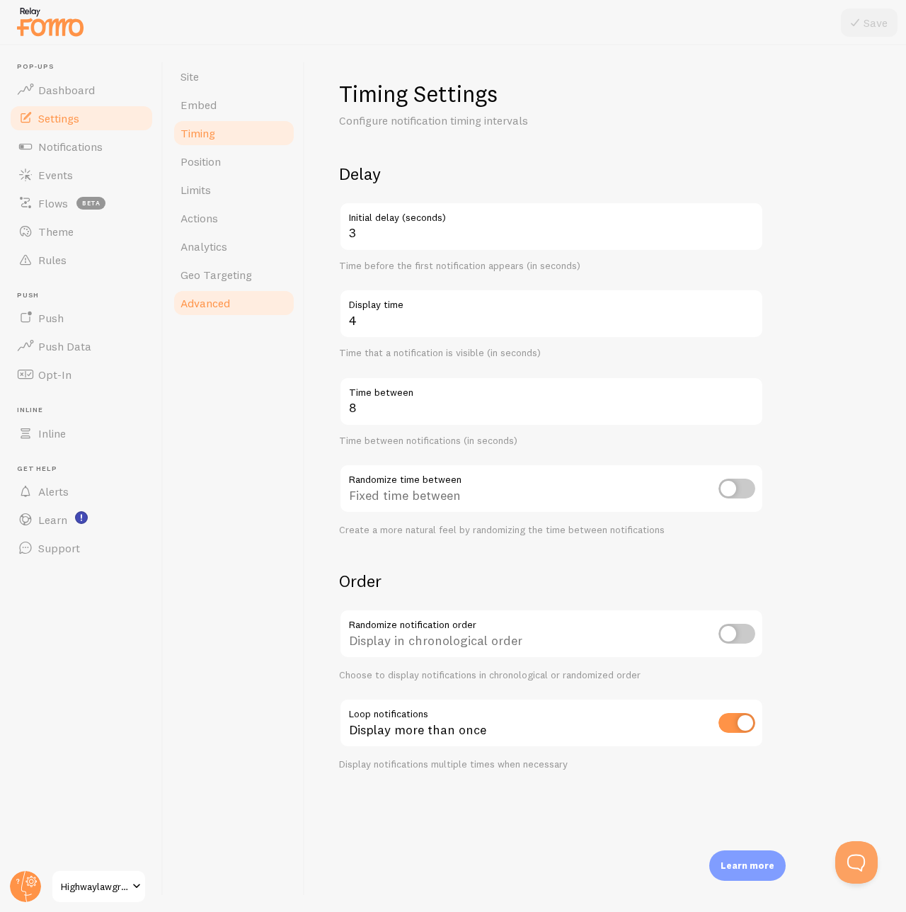
click at [242, 304] on link "Advanced" at bounding box center [234, 303] width 124 height 28
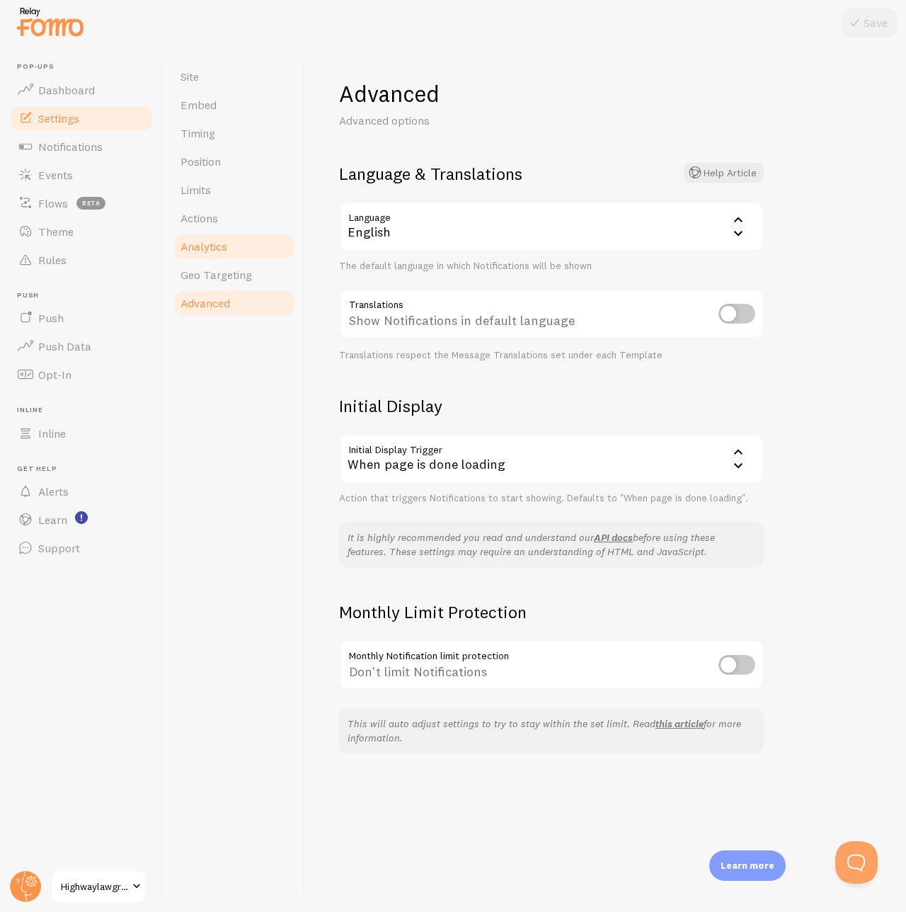
click at [247, 251] on link "Analytics" at bounding box center [234, 246] width 124 height 28
